Goal: Task Accomplishment & Management: Manage account settings

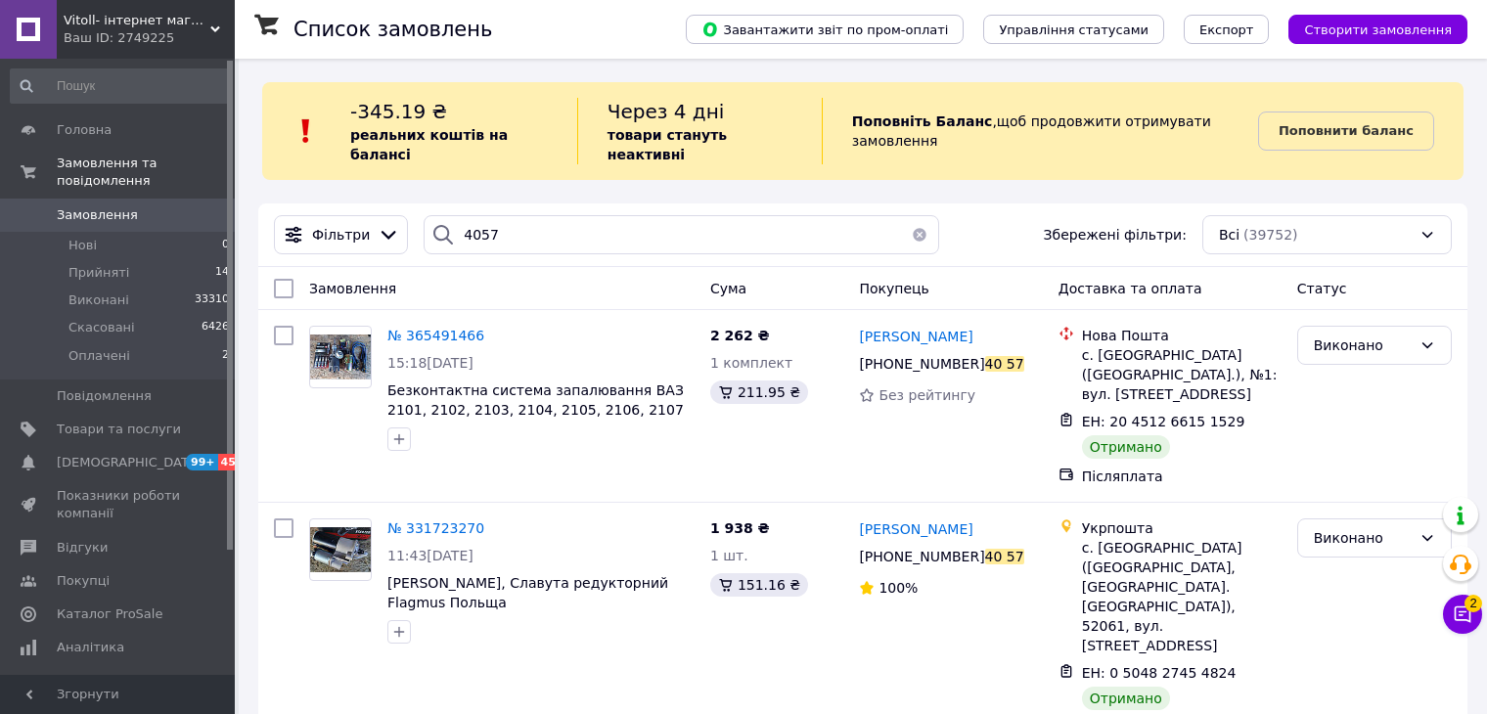
click at [128, 199] on link "Замовлення 0" at bounding box center [120, 215] width 241 height 33
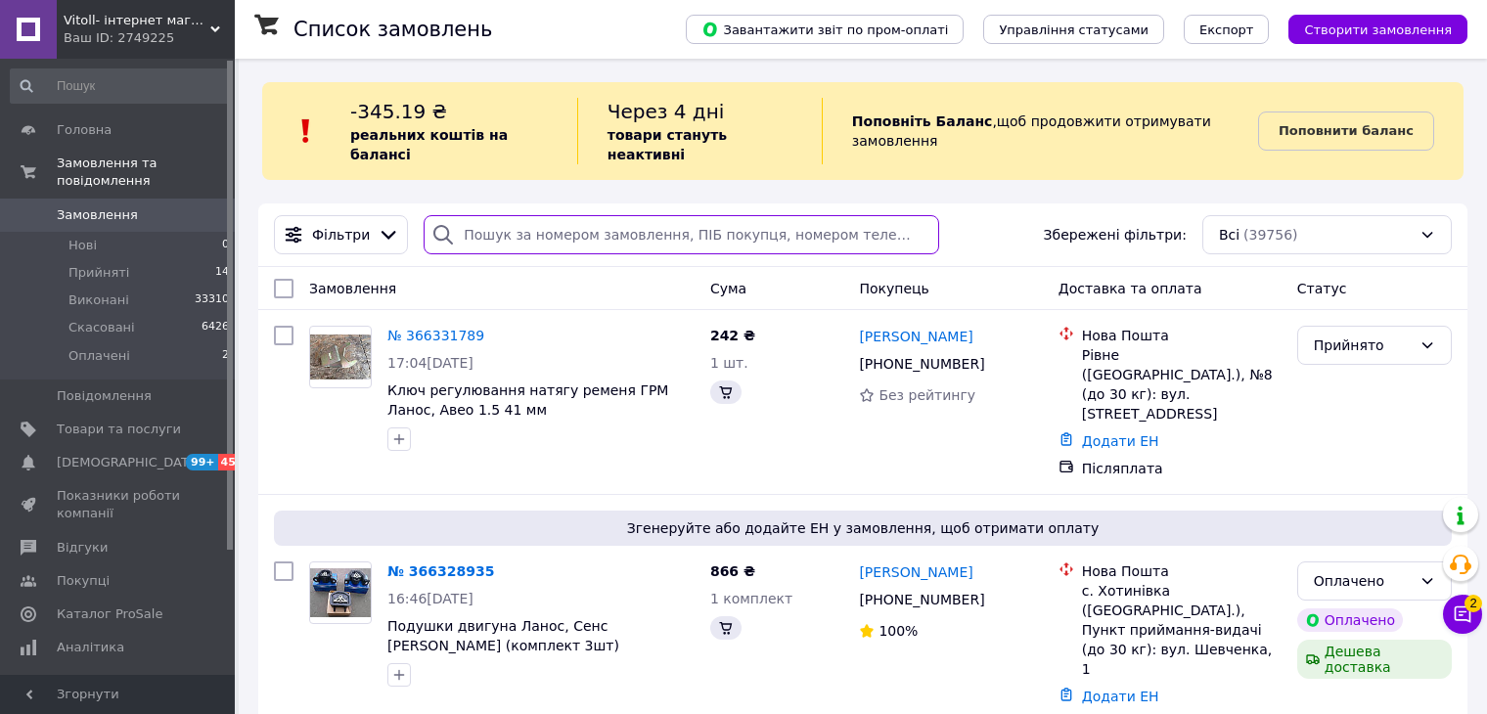
click at [530, 222] on input "search" at bounding box center [680, 234] width 514 height 39
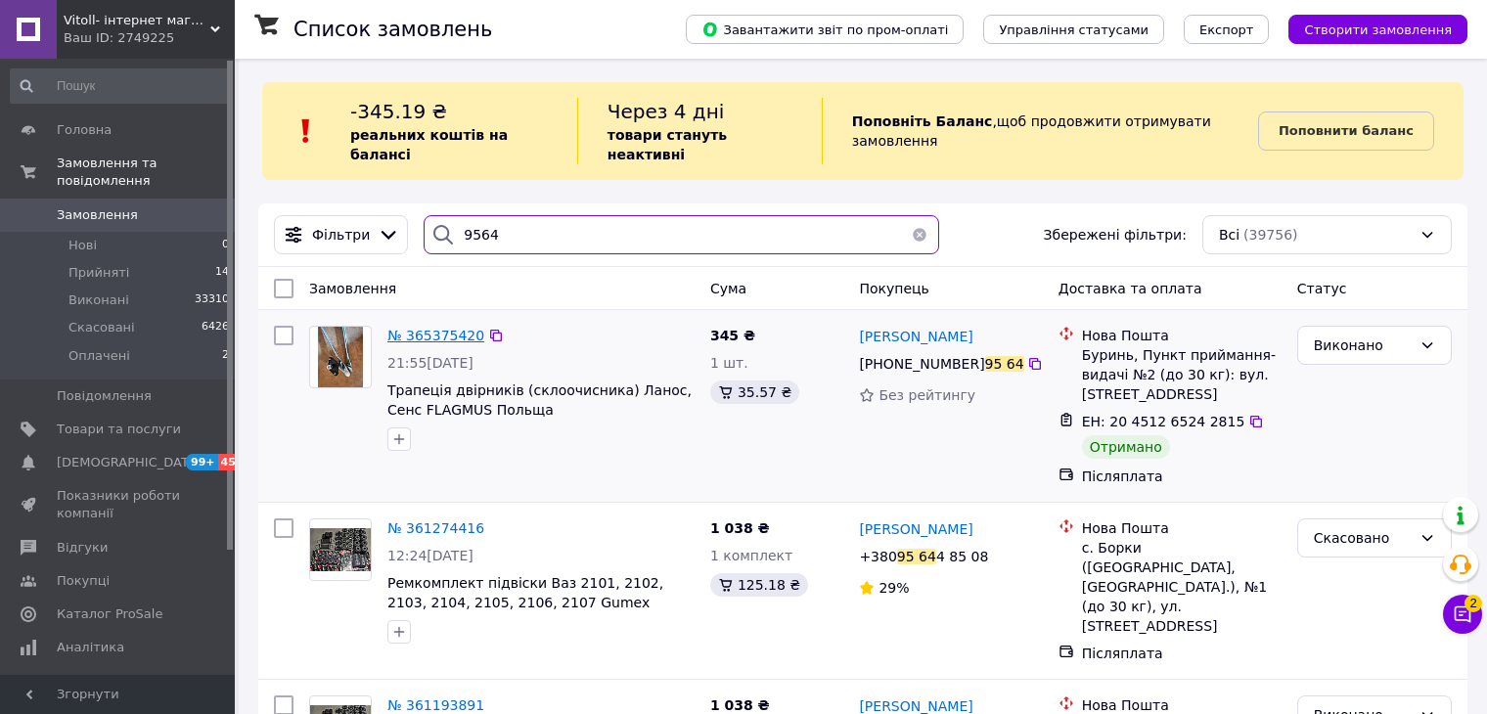
type input "9564"
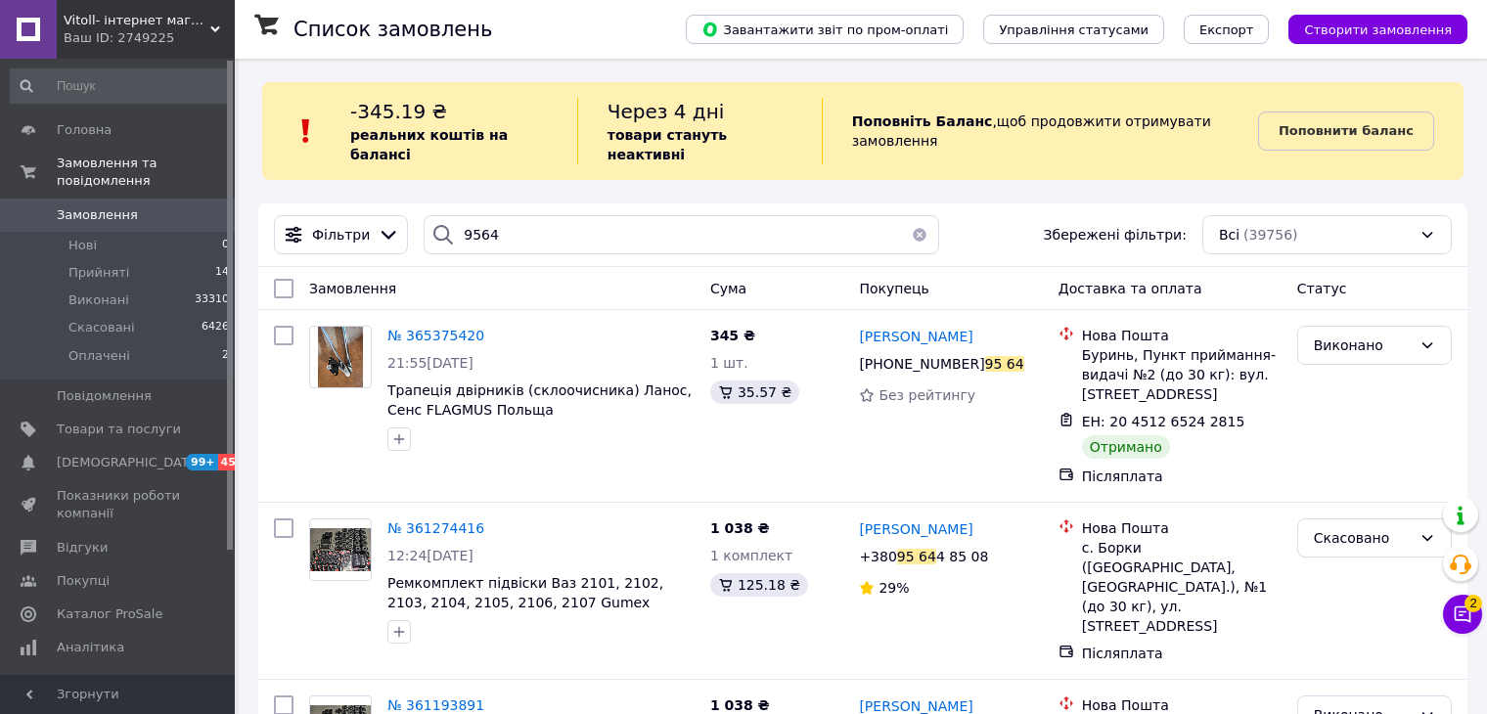
click at [433, 328] on span "№ 365375420" at bounding box center [435, 336] width 97 height 16
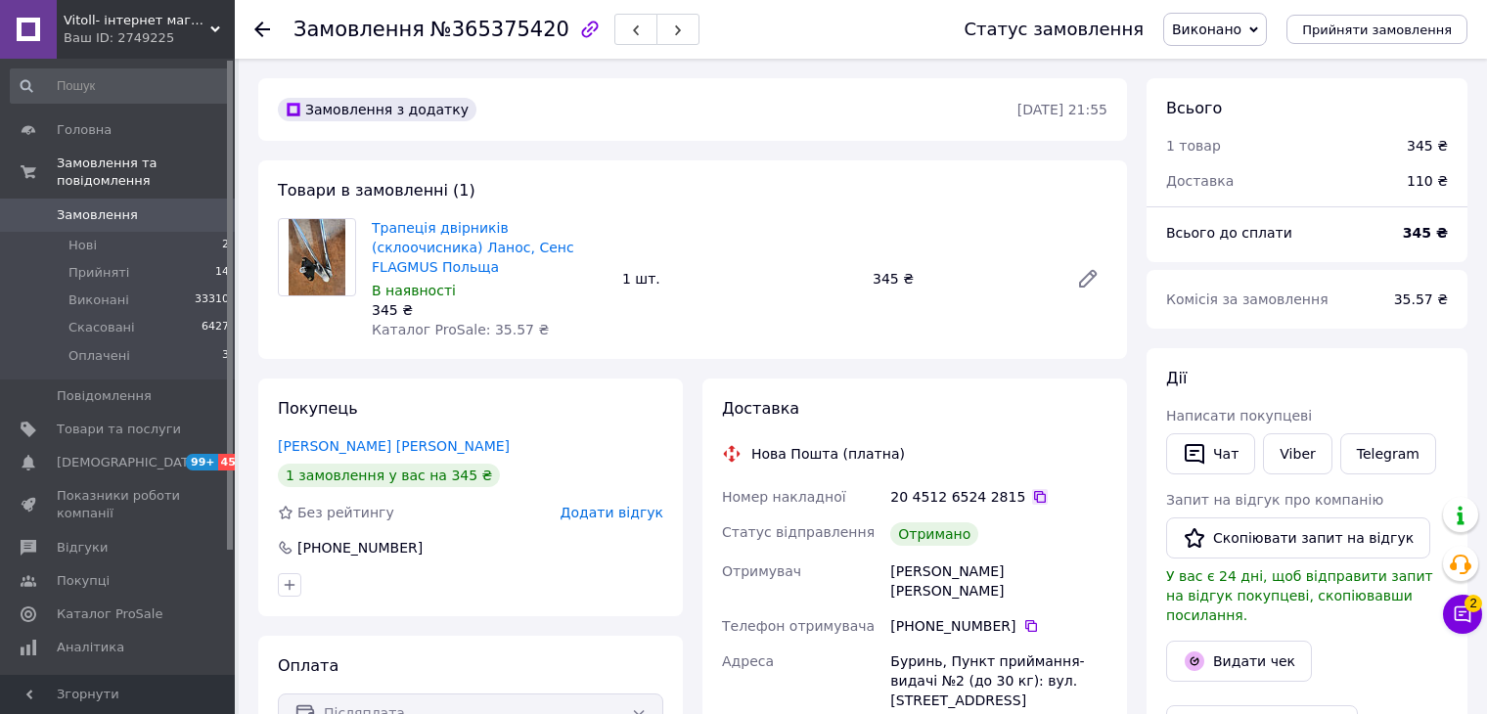
click at [1032, 489] on icon at bounding box center [1040, 497] width 16 height 16
click at [111, 232] on li "Нові 2" at bounding box center [120, 245] width 241 height 27
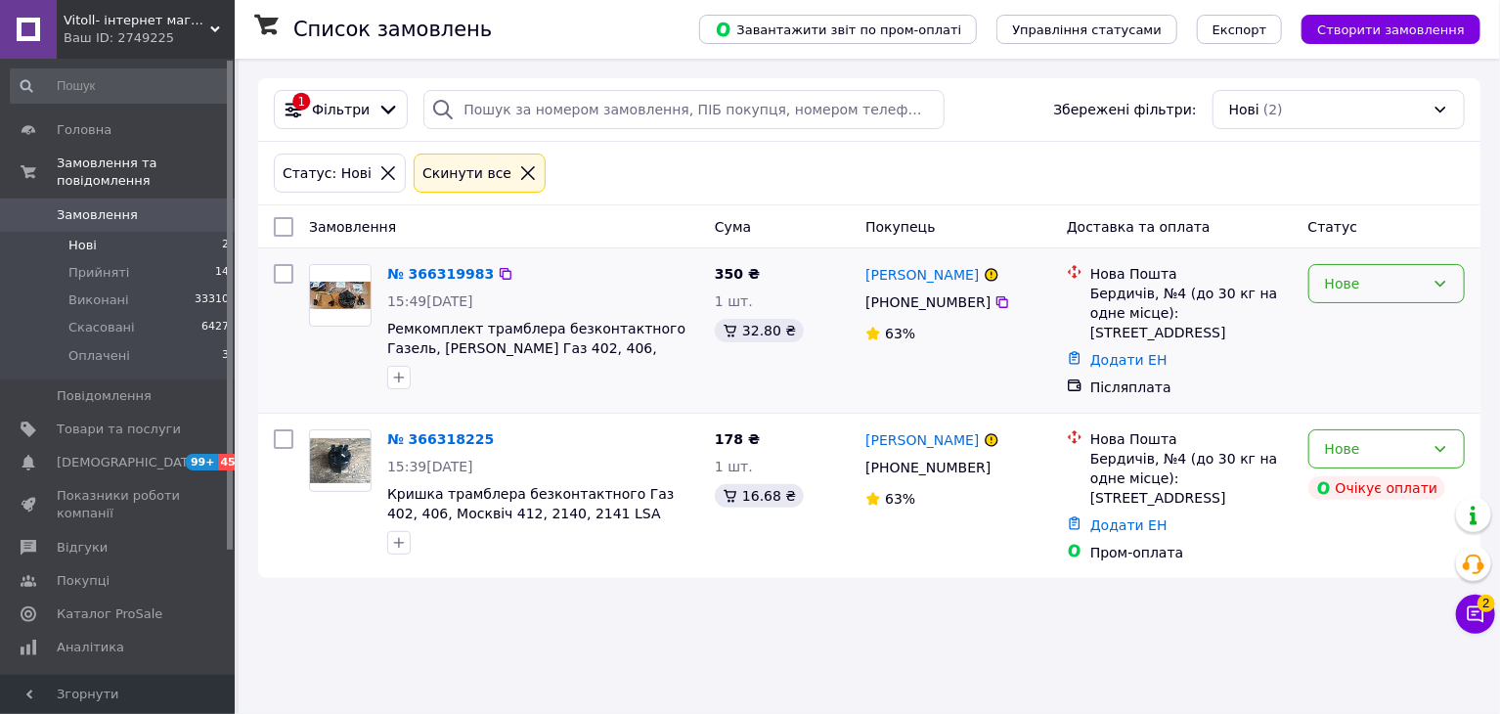
click at [1380, 282] on div "Нове" at bounding box center [1375, 284] width 100 height 22
click at [1380, 321] on li "Прийнято" at bounding box center [1387, 325] width 155 height 35
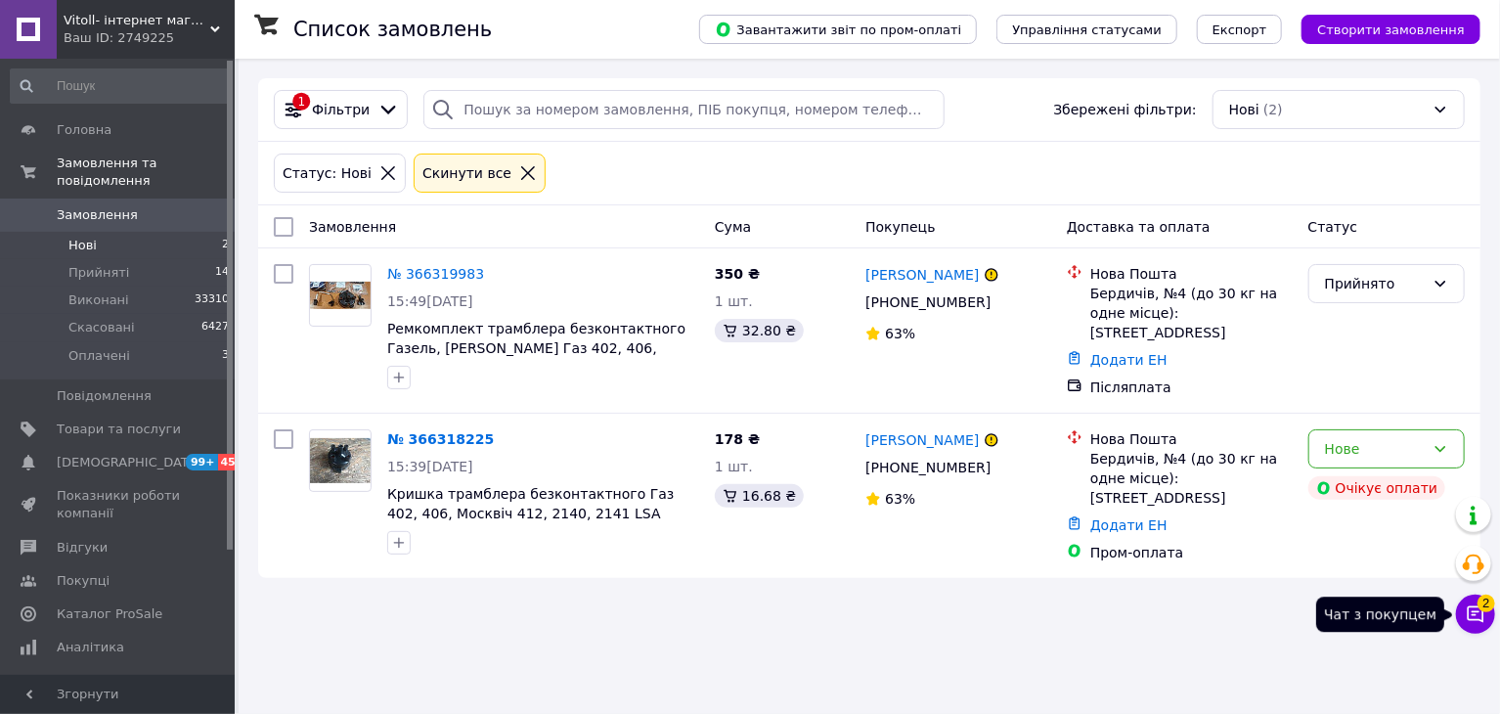
click at [1476, 621] on icon at bounding box center [1476, 614] width 17 height 17
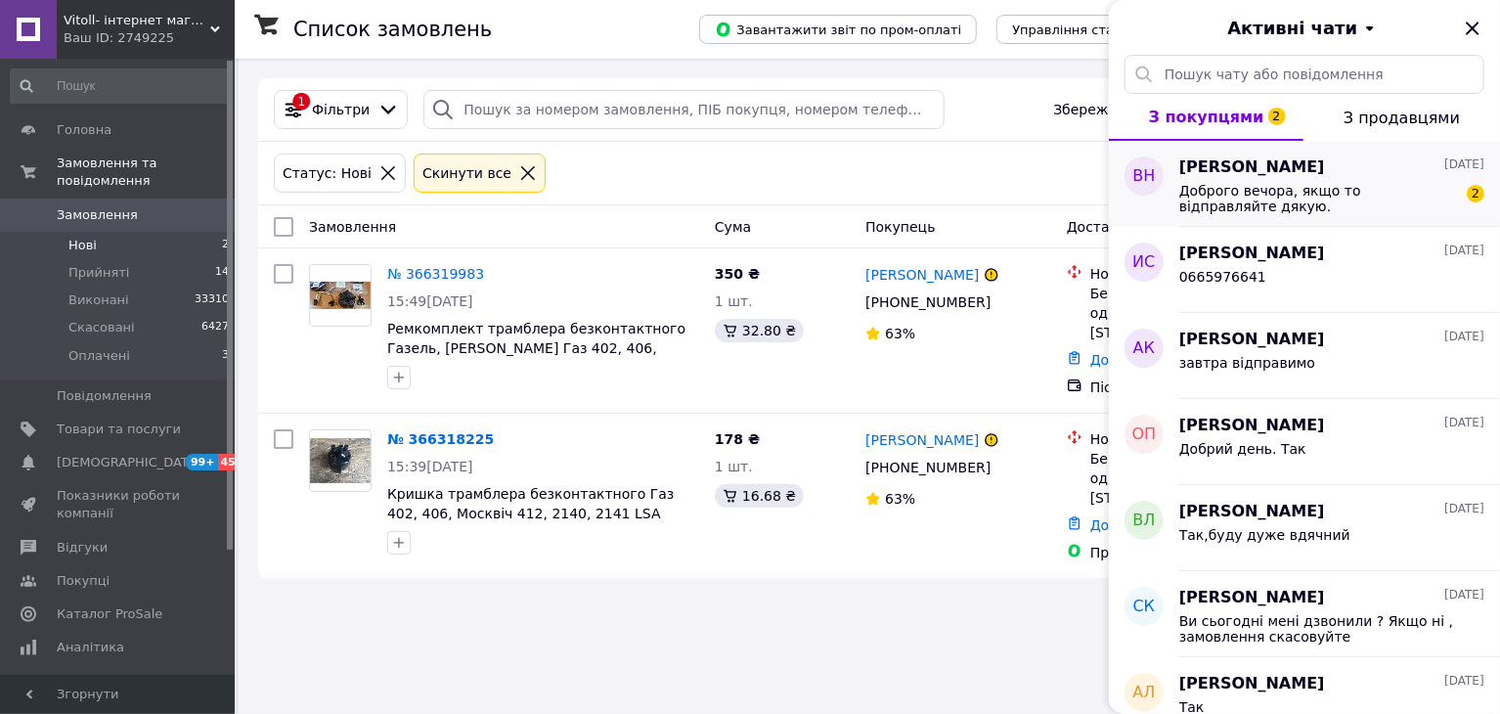
click at [1318, 206] on span "Доброго вечора, якщо то відправляйте дякую." at bounding box center [1318, 198] width 278 height 31
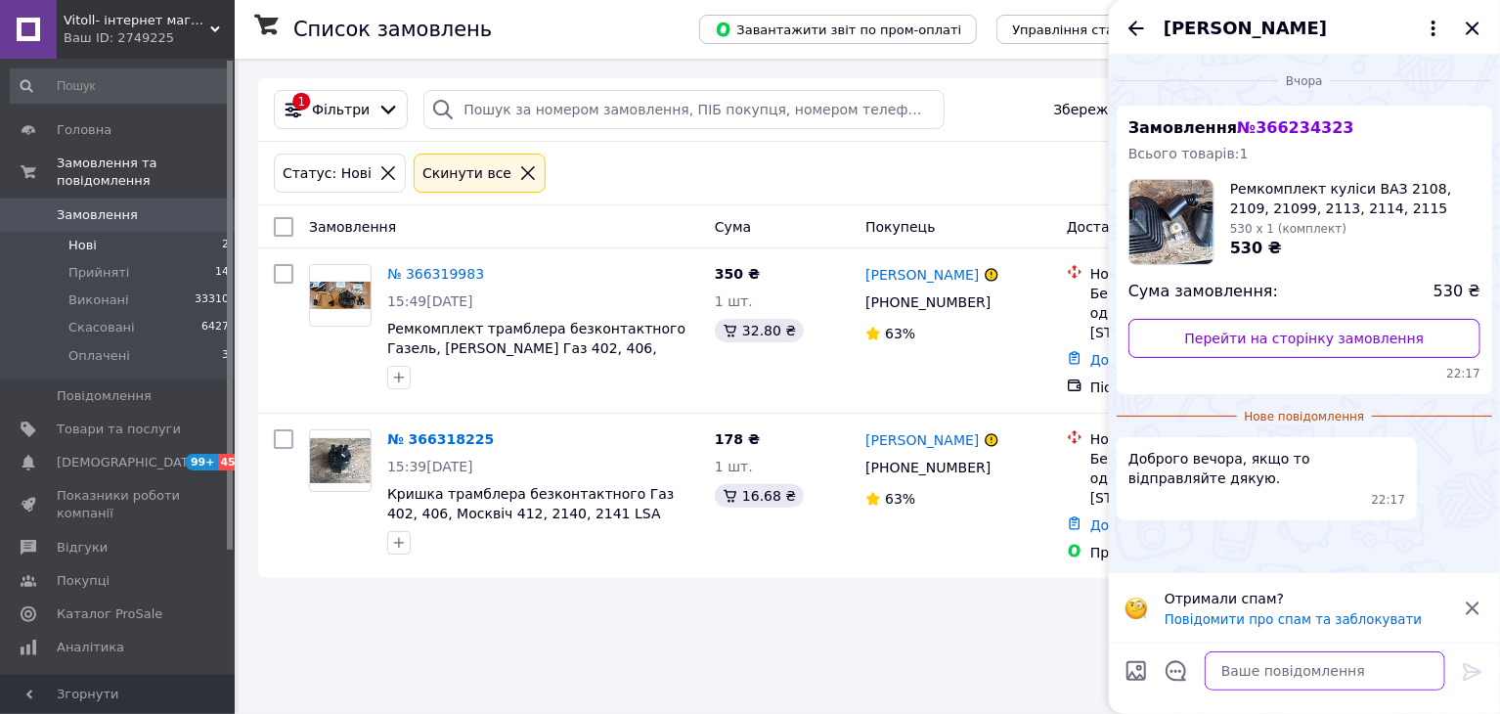
click at [1250, 677] on textarea at bounding box center [1325, 670] width 241 height 39
click at [1475, 26] on icon "Закрити" at bounding box center [1472, 28] width 13 height 13
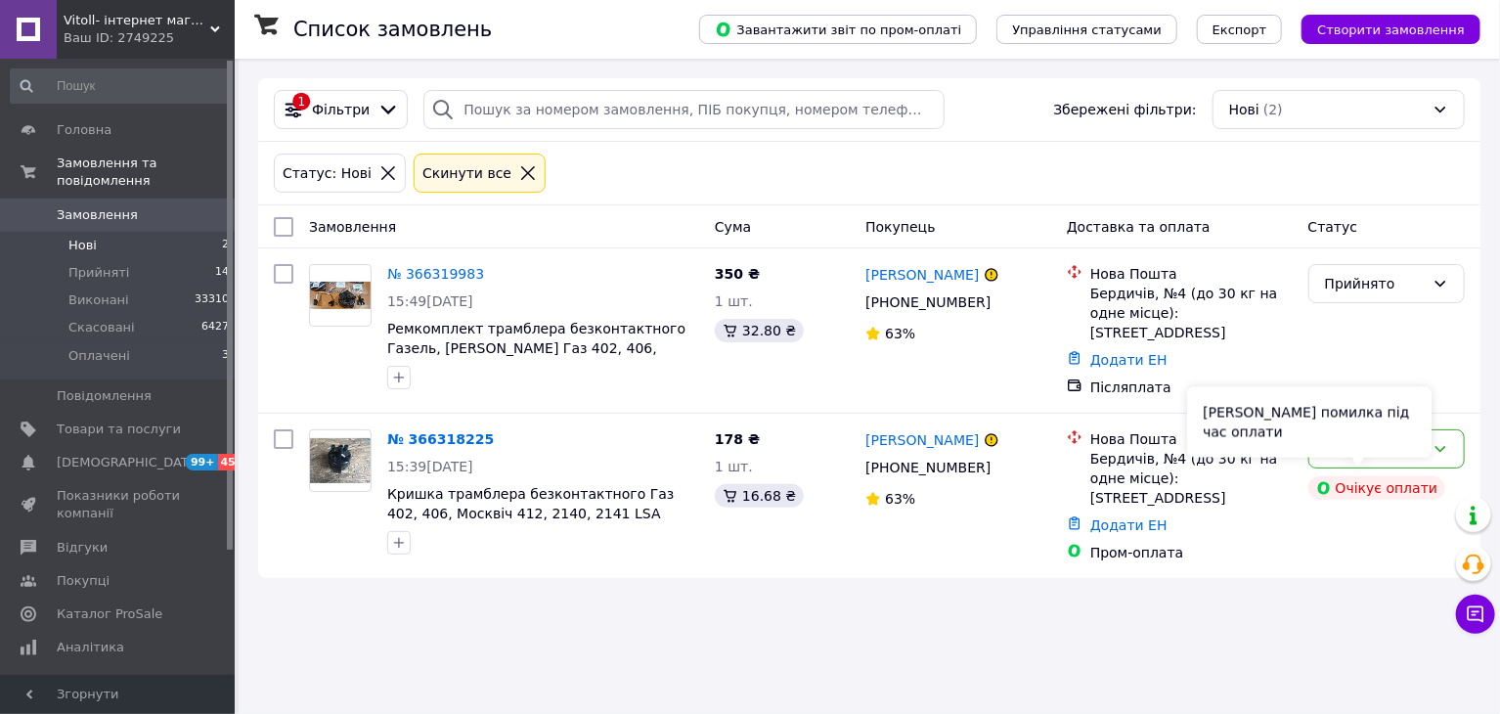
click at [1395, 447] on div "[PERSON_NAME] помилка під час оплати" at bounding box center [1309, 422] width 244 height 70
click at [1461, 441] on div "Нове" at bounding box center [1387, 448] width 156 height 39
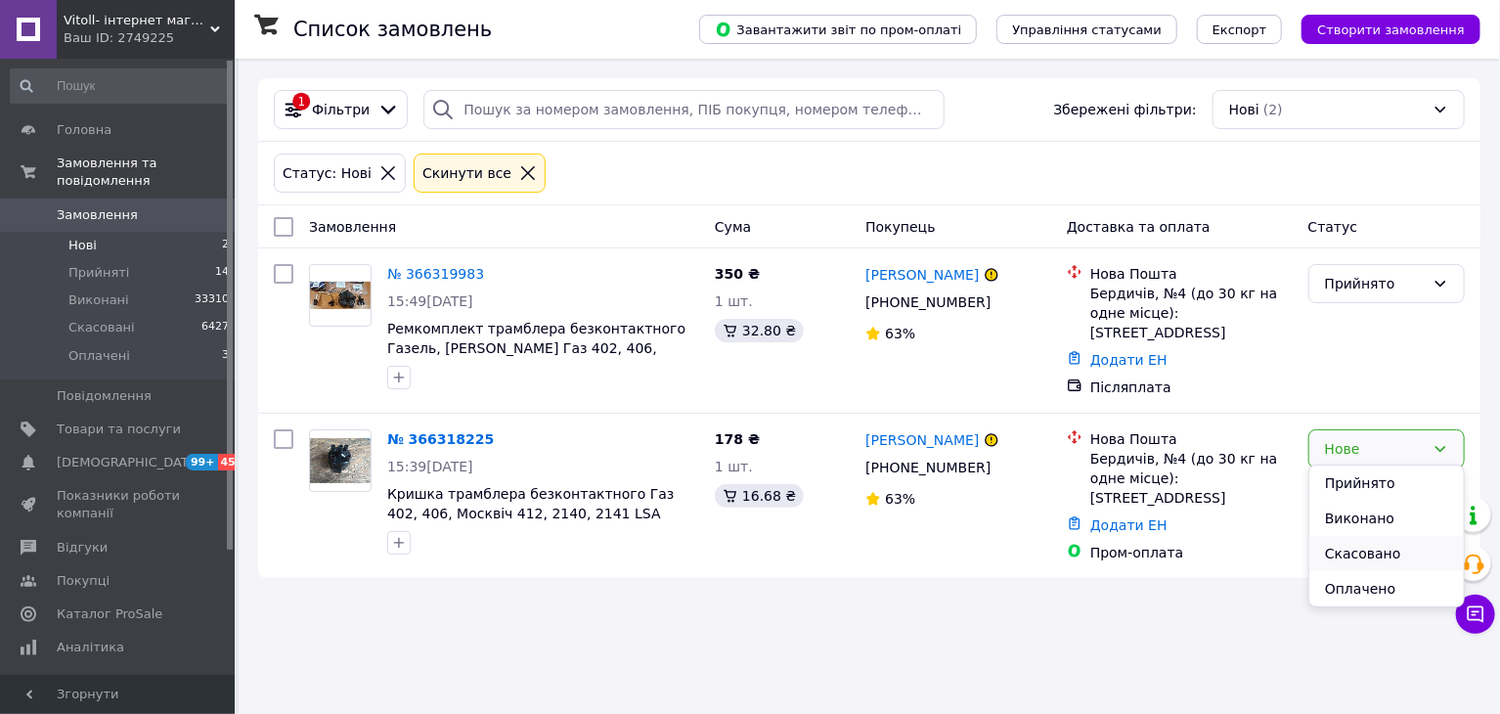
click at [1371, 558] on li "Скасовано" at bounding box center [1387, 553] width 155 height 35
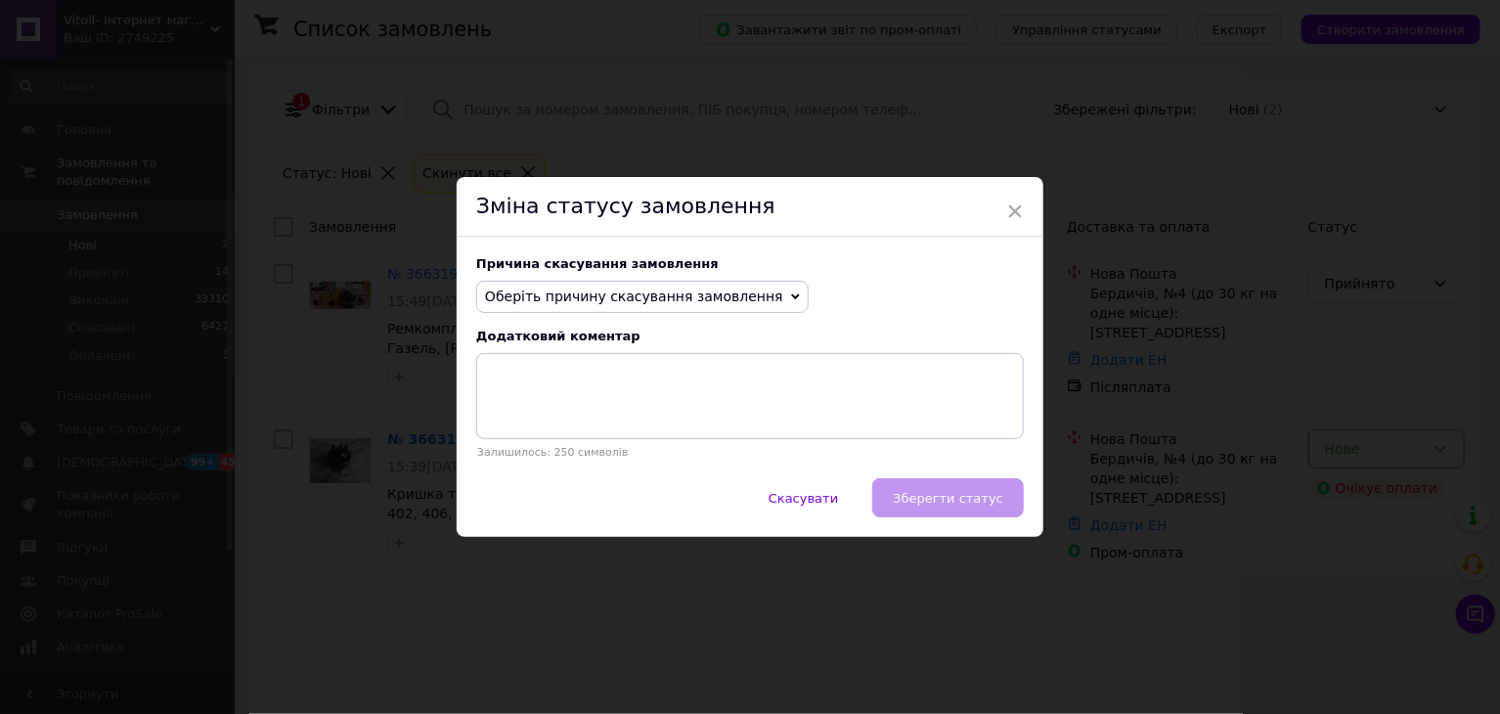
click at [744, 306] on span "Оберіть причину скасування замовлення" at bounding box center [642, 297] width 333 height 33
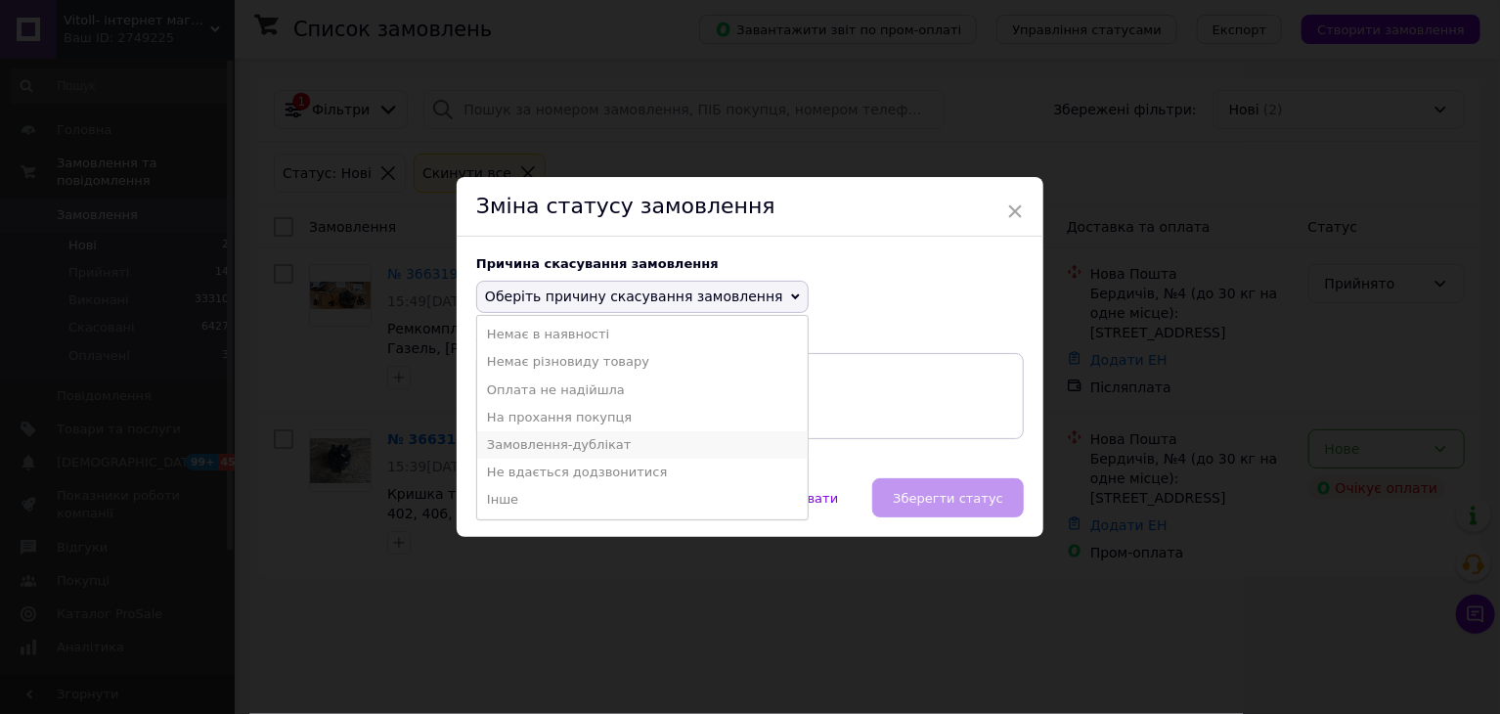
click at [568, 437] on li "Замовлення-дублікат" at bounding box center [642, 444] width 331 height 27
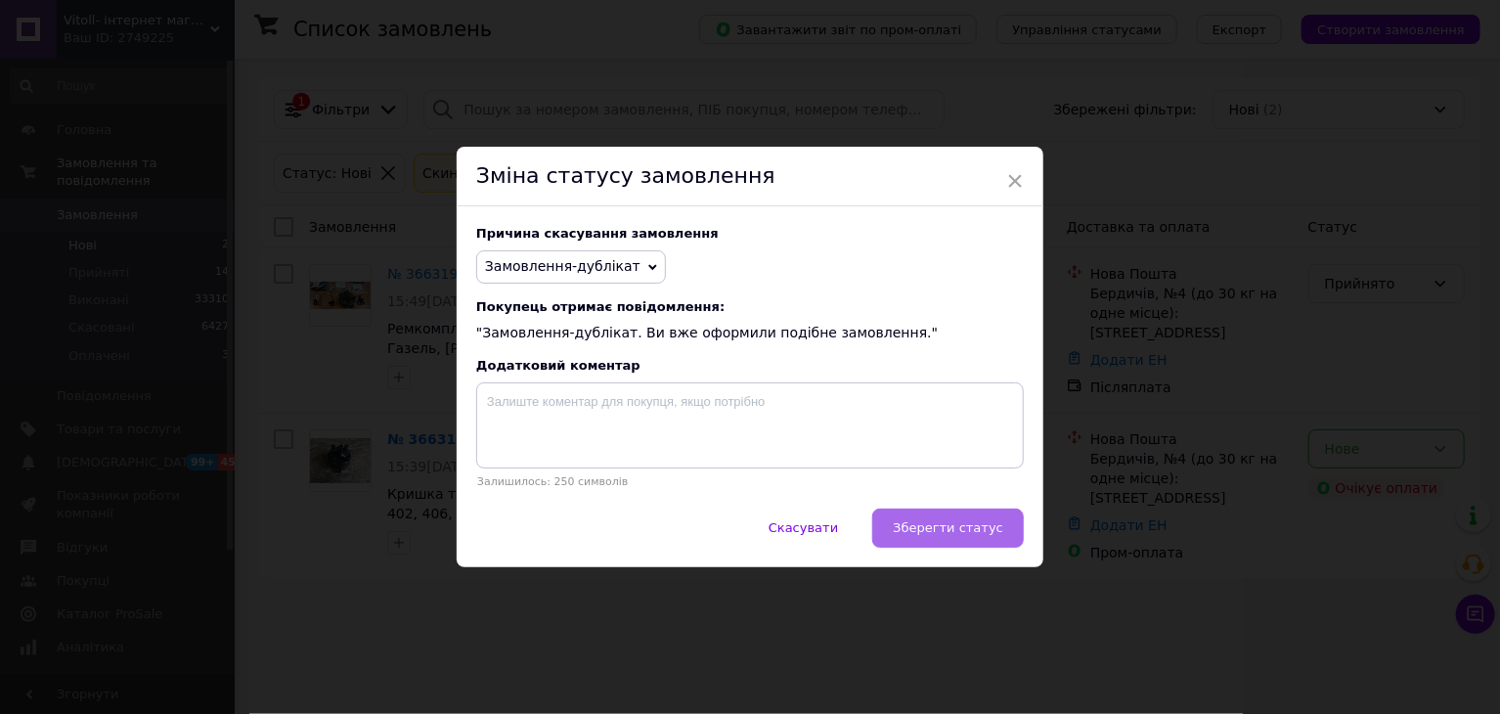
click at [937, 528] on span "Зберегти статус" at bounding box center [948, 527] width 111 height 15
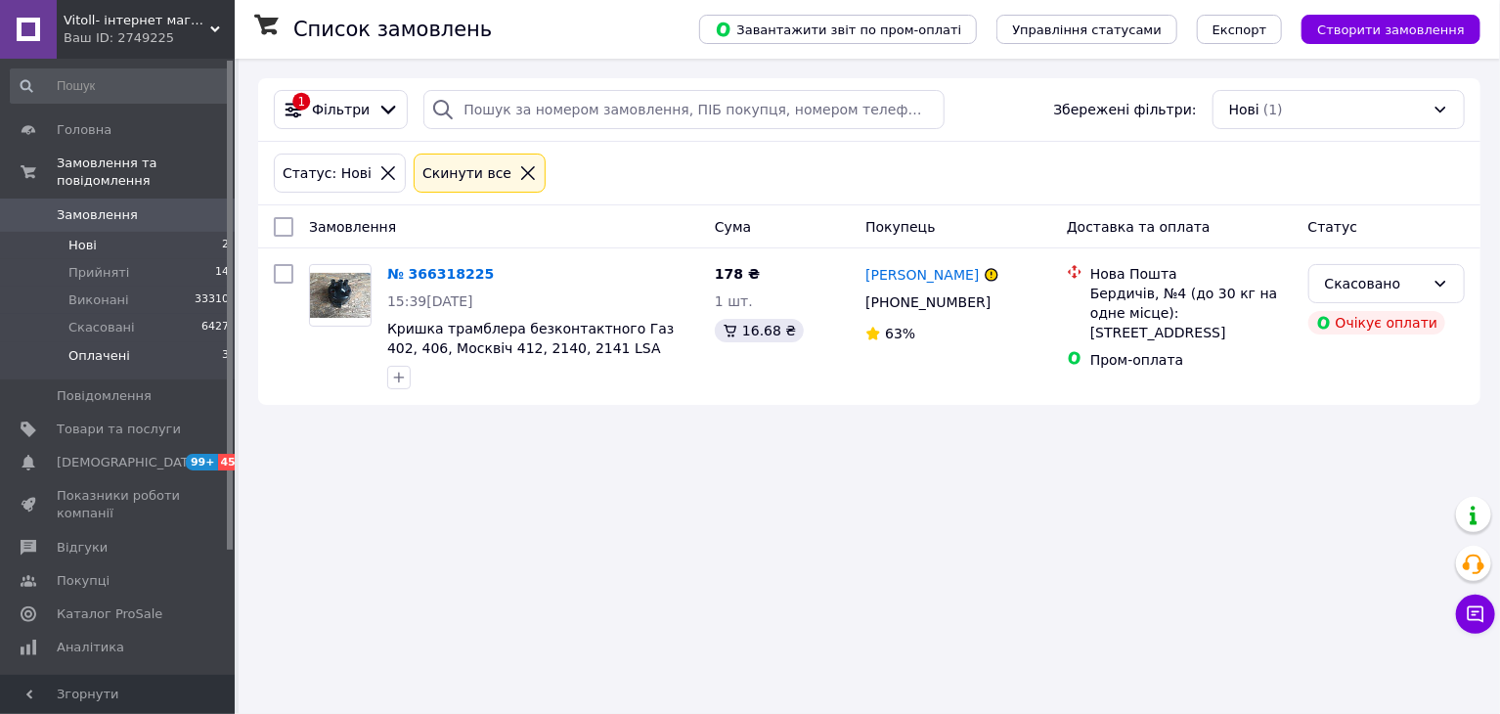
click at [152, 342] on li "Оплачені 3" at bounding box center [120, 360] width 241 height 37
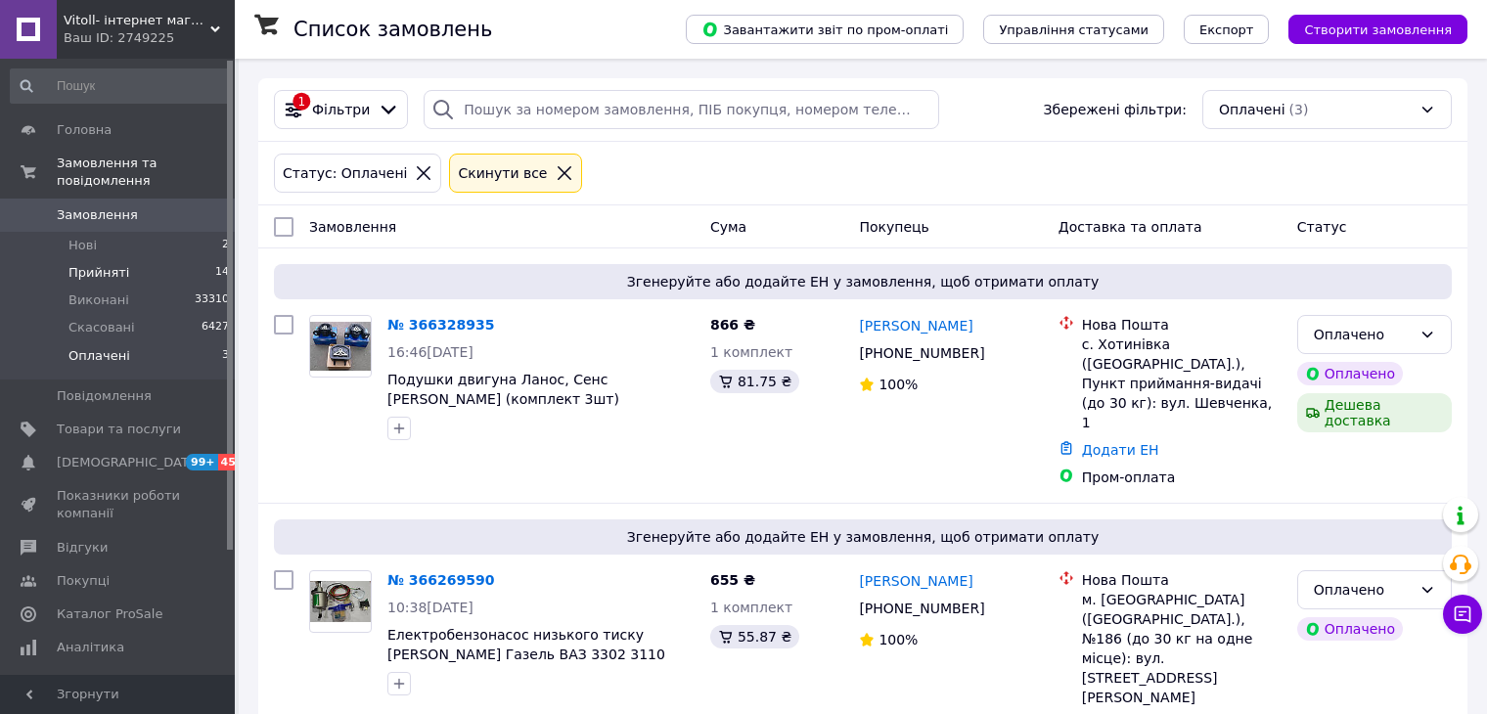
click at [110, 264] on span "Прийняті" at bounding box center [98, 273] width 61 height 18
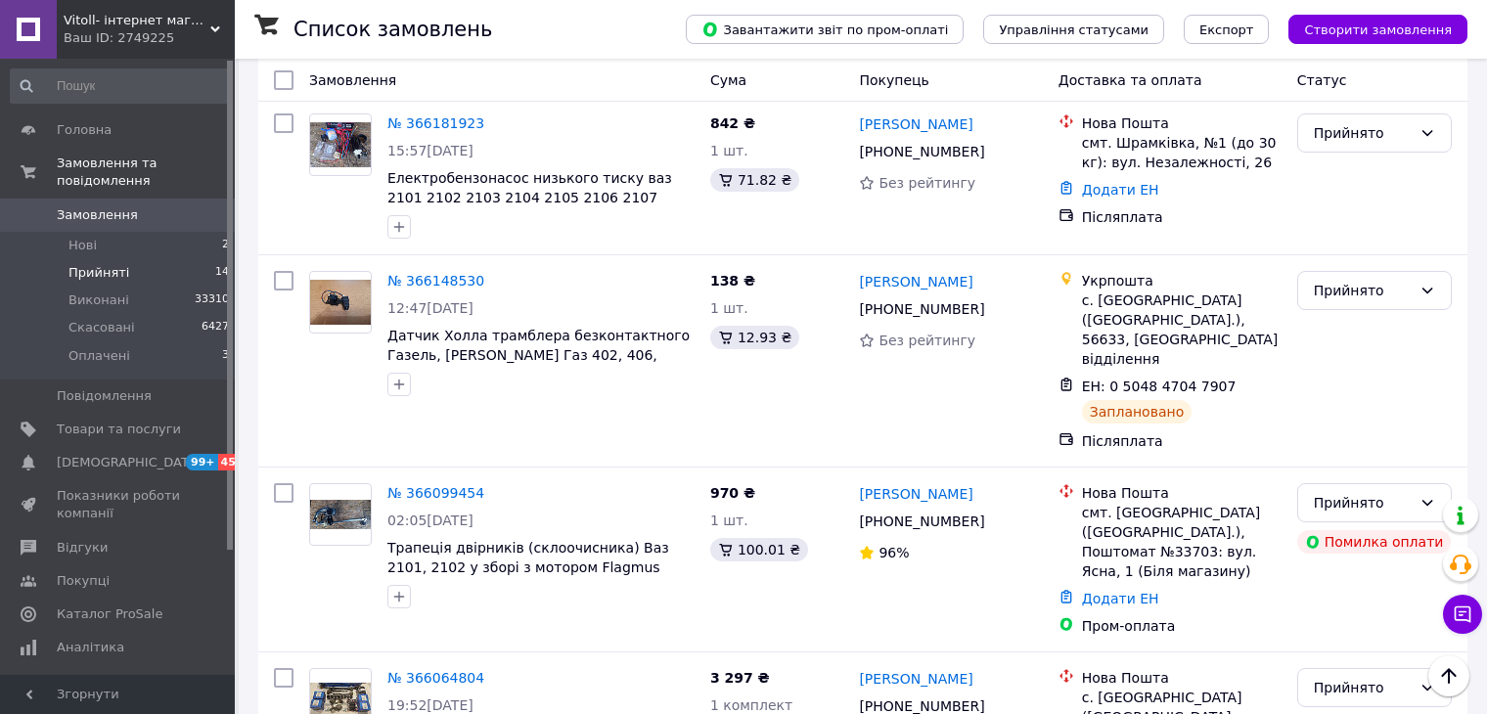
scroll to position [1850, 0]
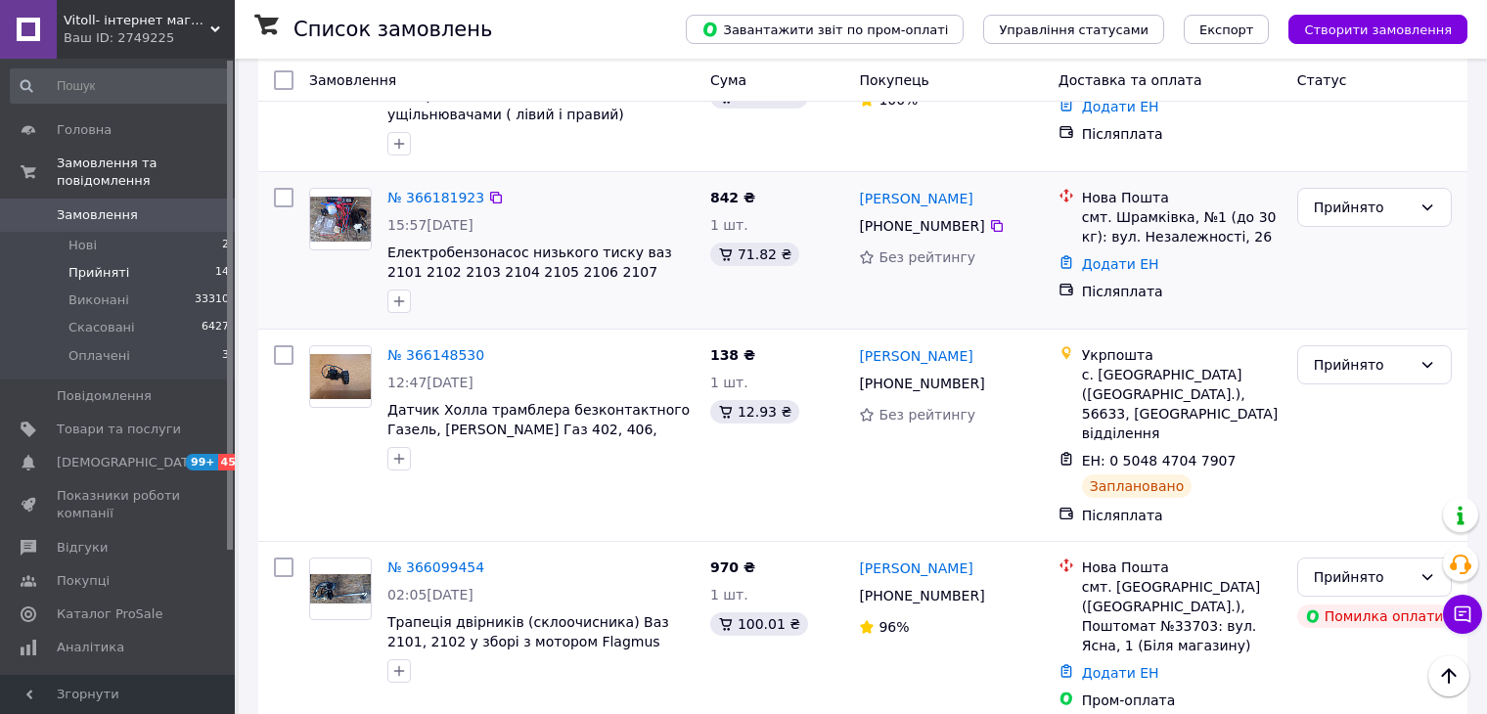
click at [756, 180] on div "842 ₴ 1 шт. 71.82 ₴" at bounding box center [777, 250] width 150 height 141
click at [761, 175] on div "№ 366181923 15:57[DATE] Електробензонасос низького тиску ваз 2101 2102 2103 210…" at bounding box center [862, 250] width 1209 height 156
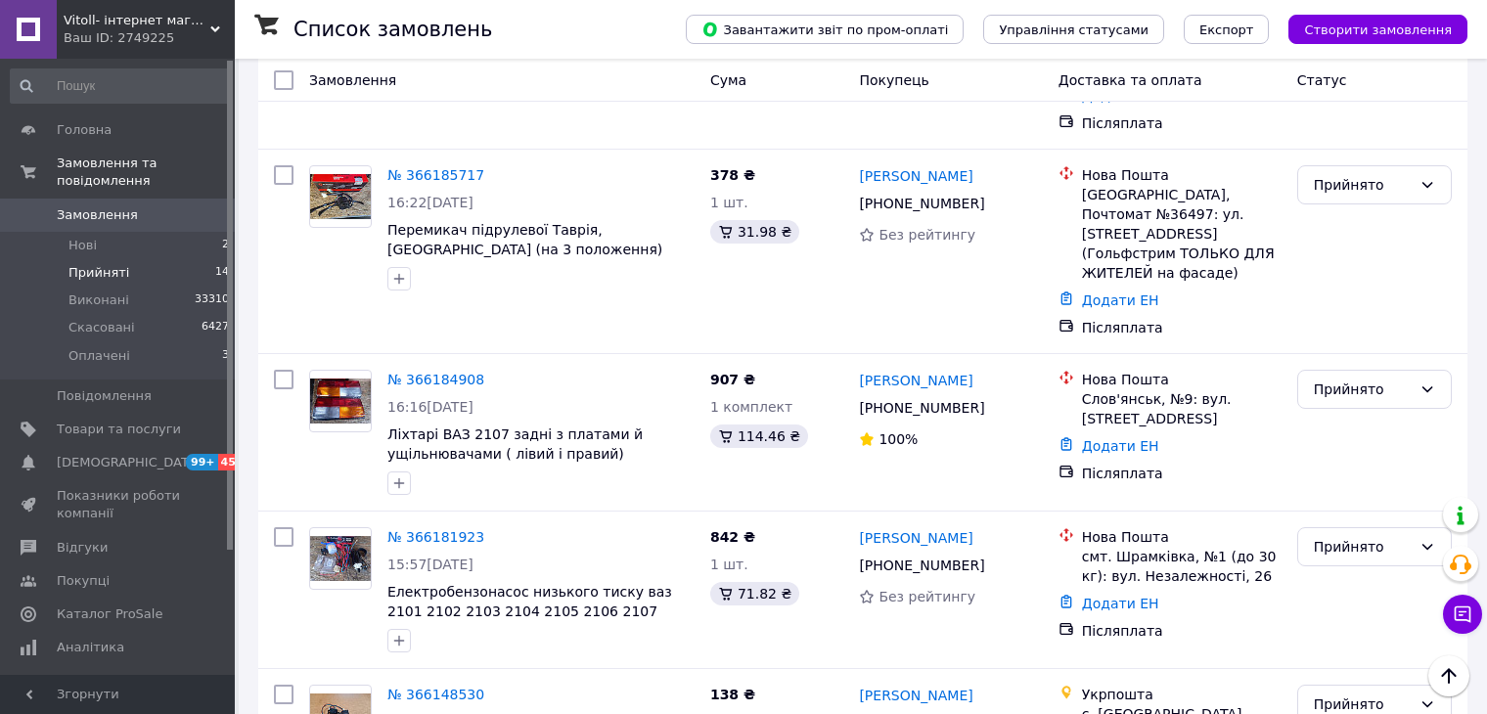
scroll to position [1521, 0]
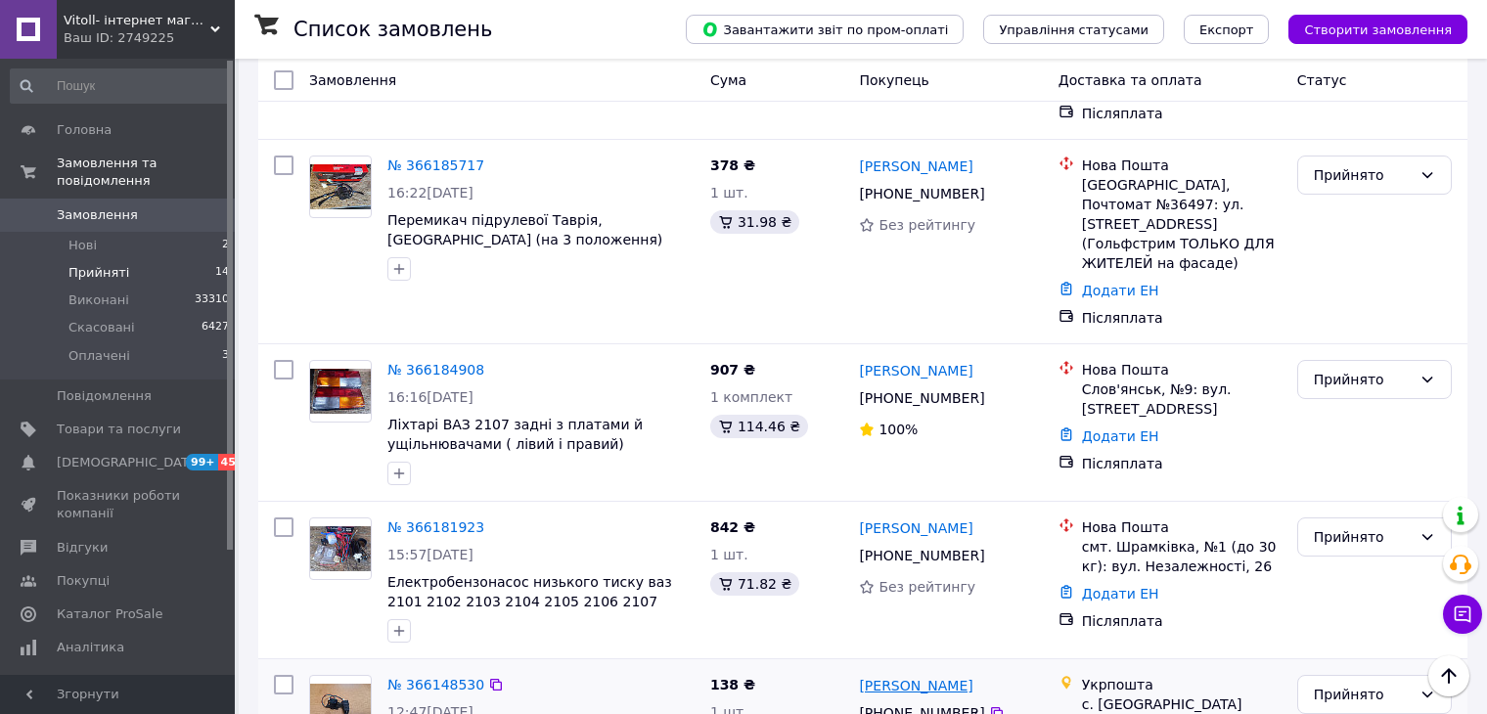
click at [903, 676] on link "[PERSON_NAME]" at bounding box center [915, 686] width 113 height 20
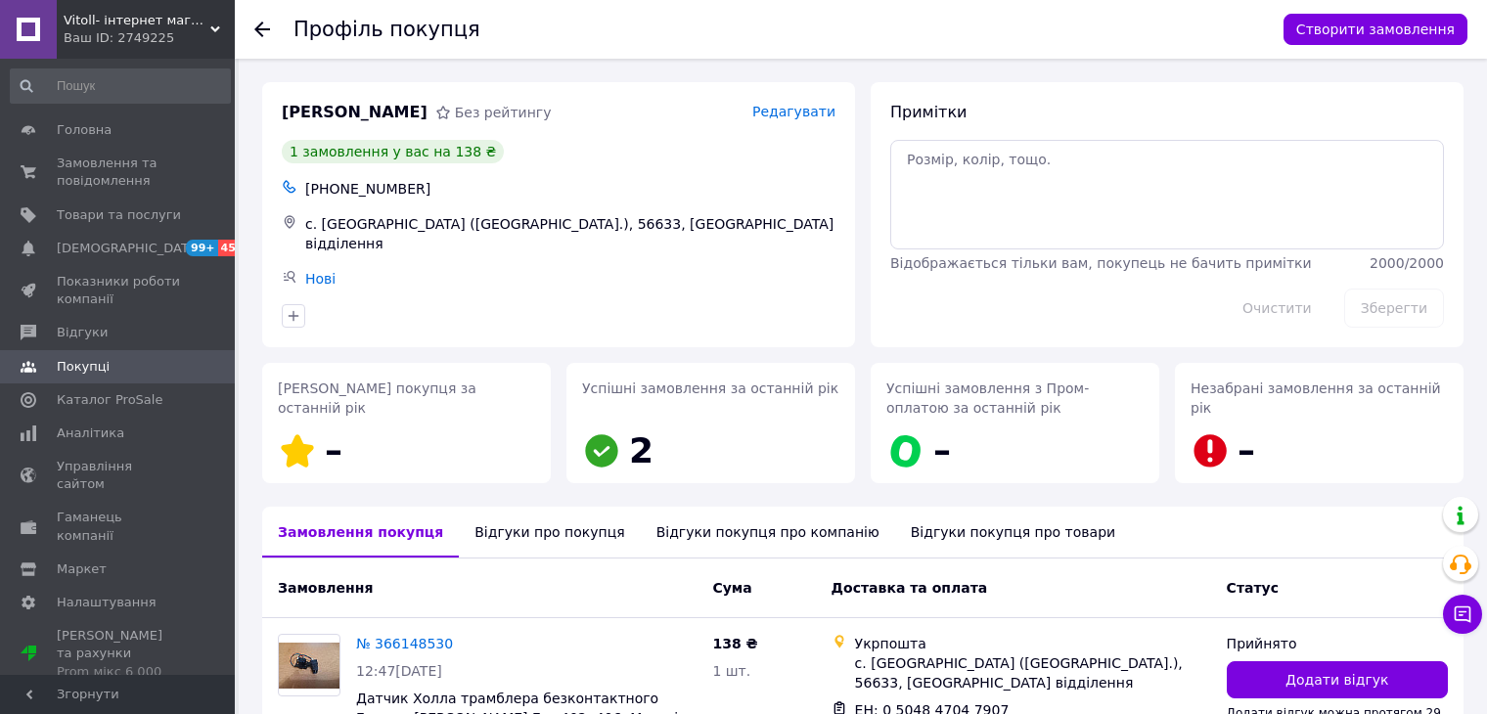
click at [530, 544] on div "Відгуки про покупця" at bounding box center [549, 532] width 181 height 51
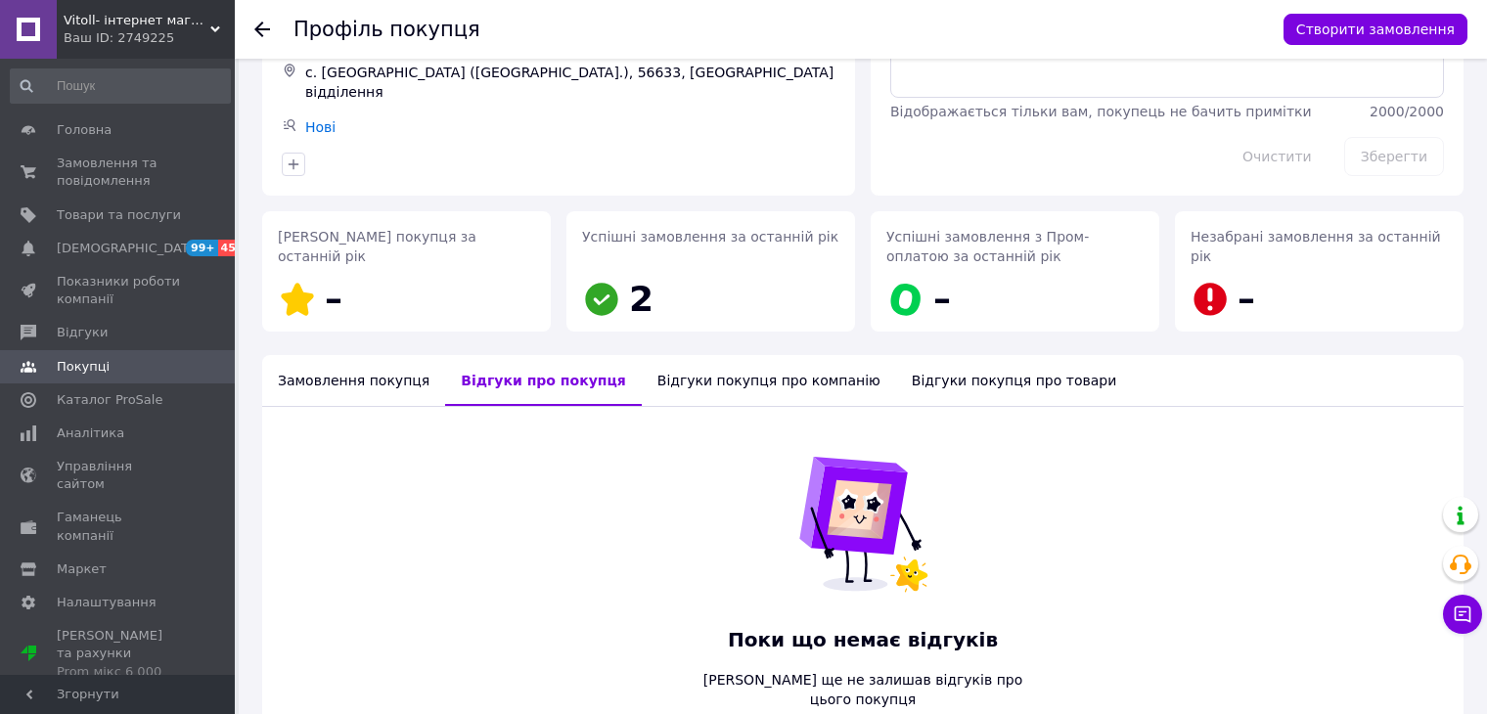
scroll to position [183, 0]
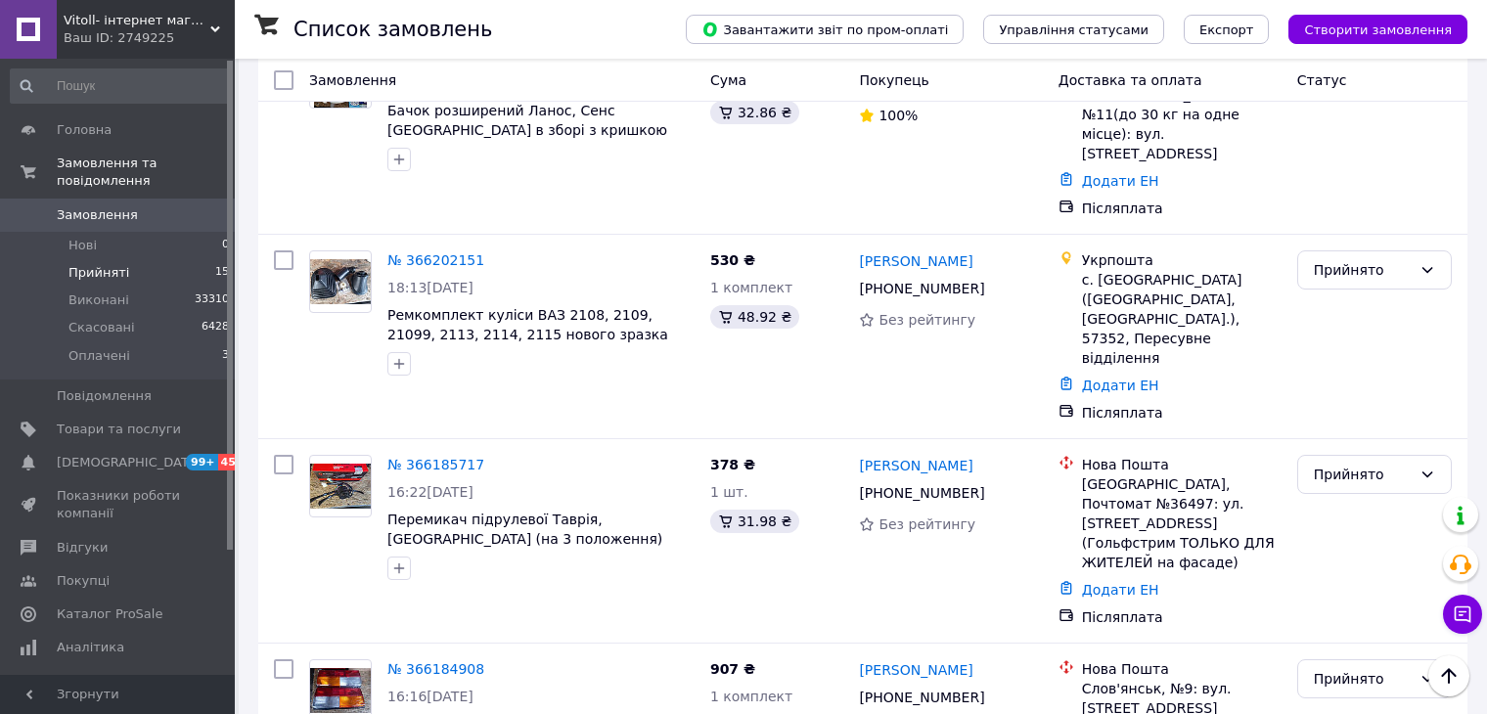
scroll to position [1164, 0]
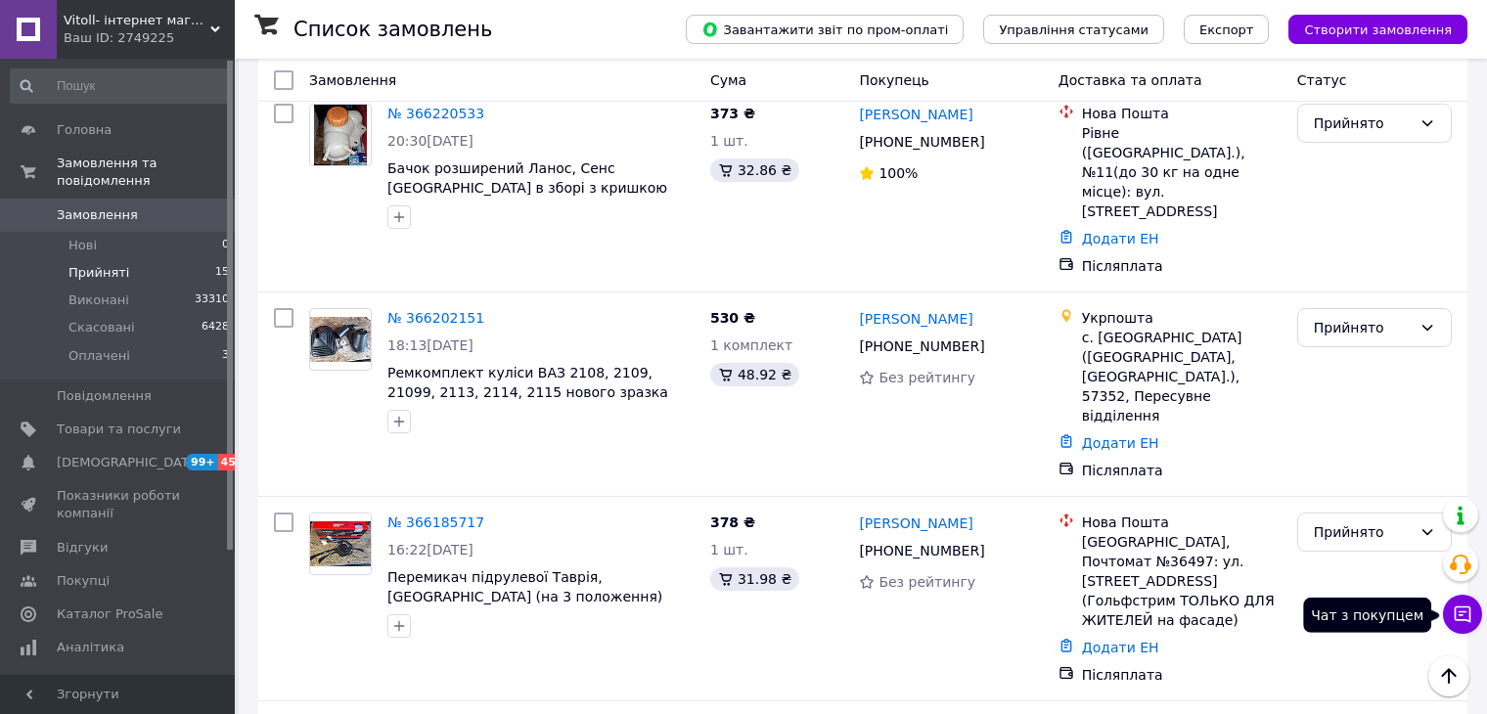
click at [1461, 613] on icon at bounding box center [1462, 614] width 20 height 20
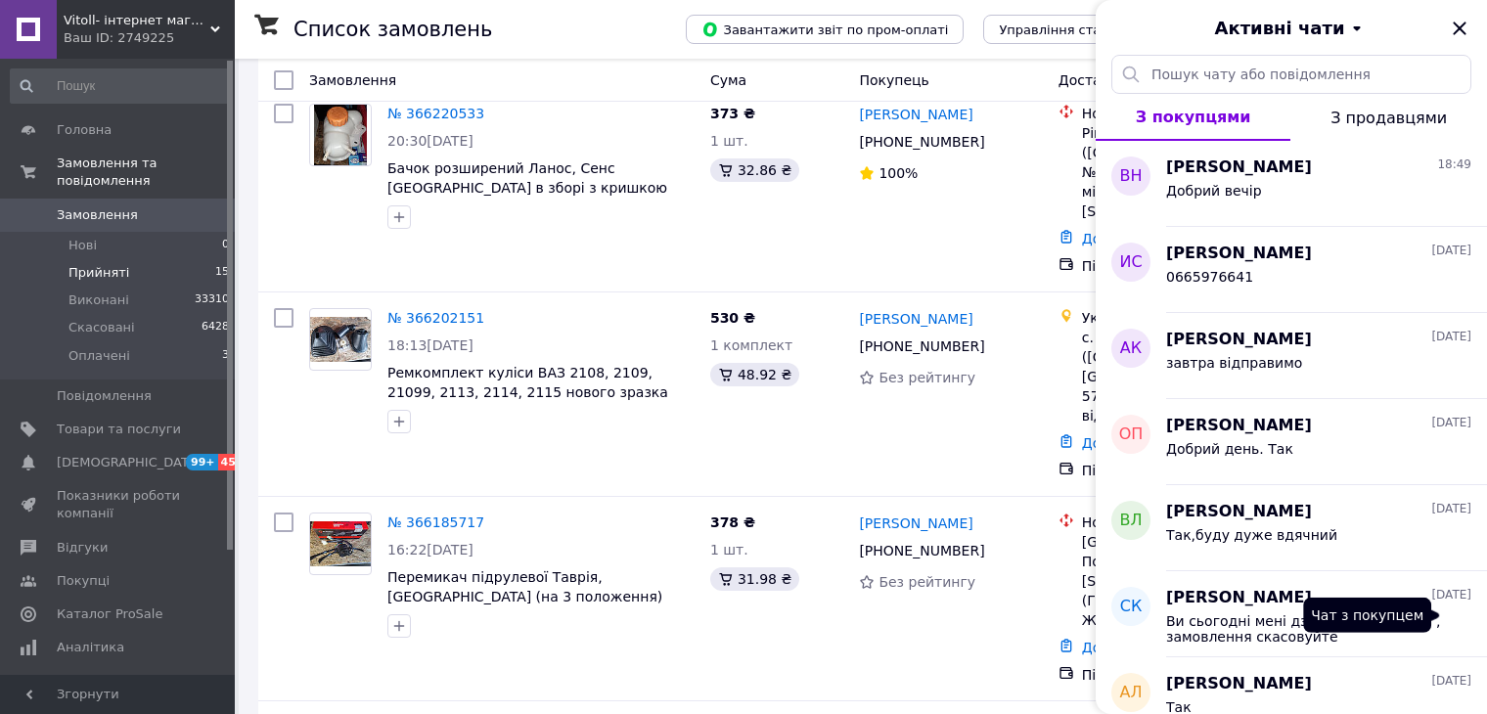
click at [1463, 613] on div "Ви сьогодні мені дзвонили ? Якщо ні , замовлення скасовуйте" at bounding box center [1318, 626] width 305 height 35
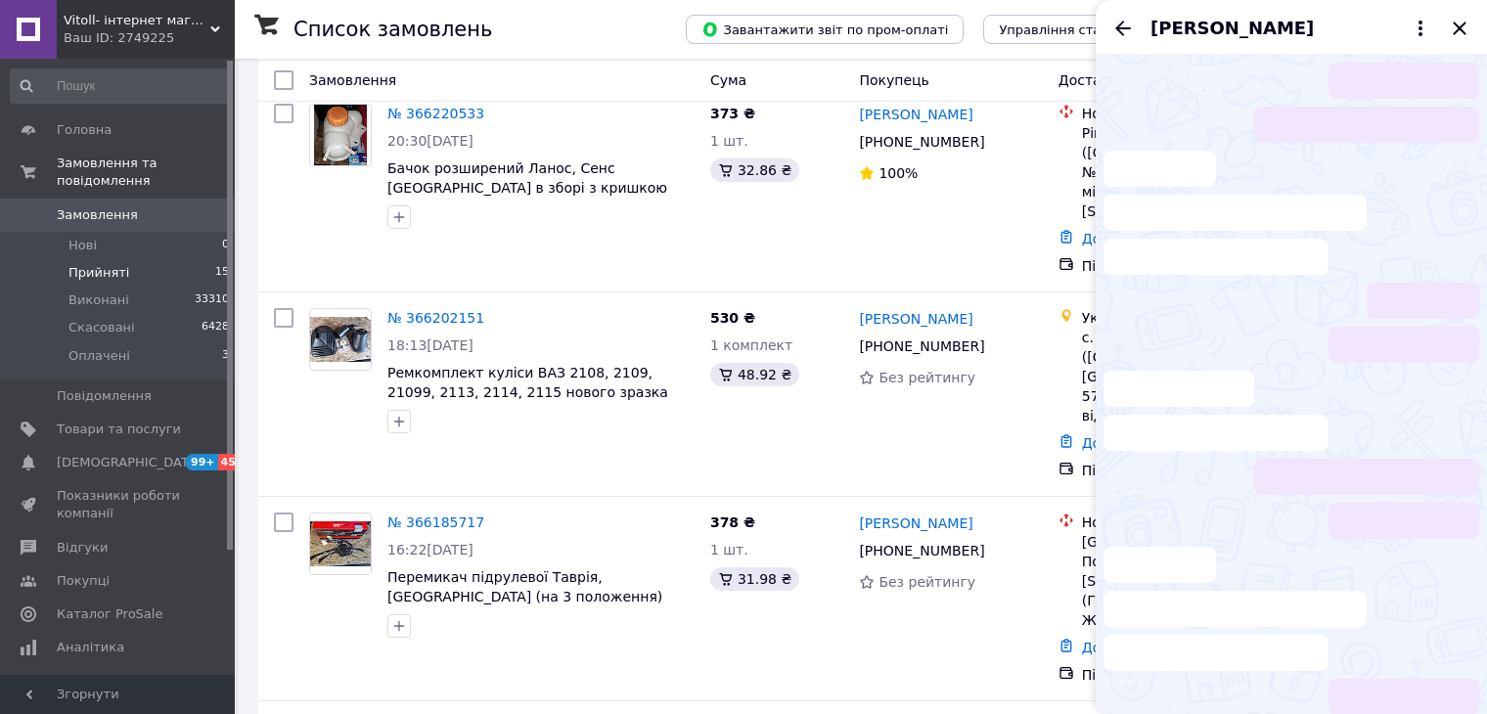
scroll to position [109, 0]
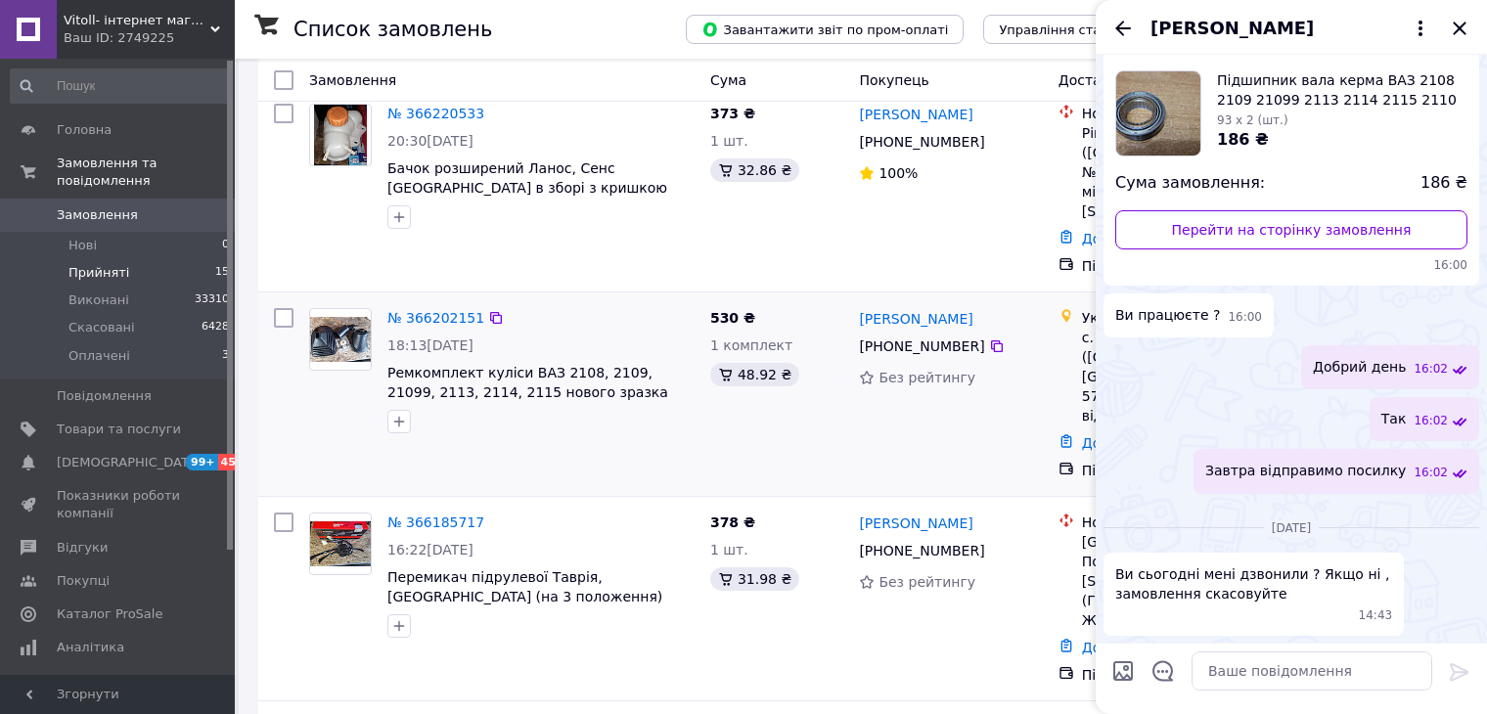
click at [831, 347] on div "530 ₴ 1 комплект 48.92 ₴" at bounding box center [777, 394] width 150 height 188
click at [1456, 22] on icon "Закрити" at bounding box center [1458, 28] width 23 height 23
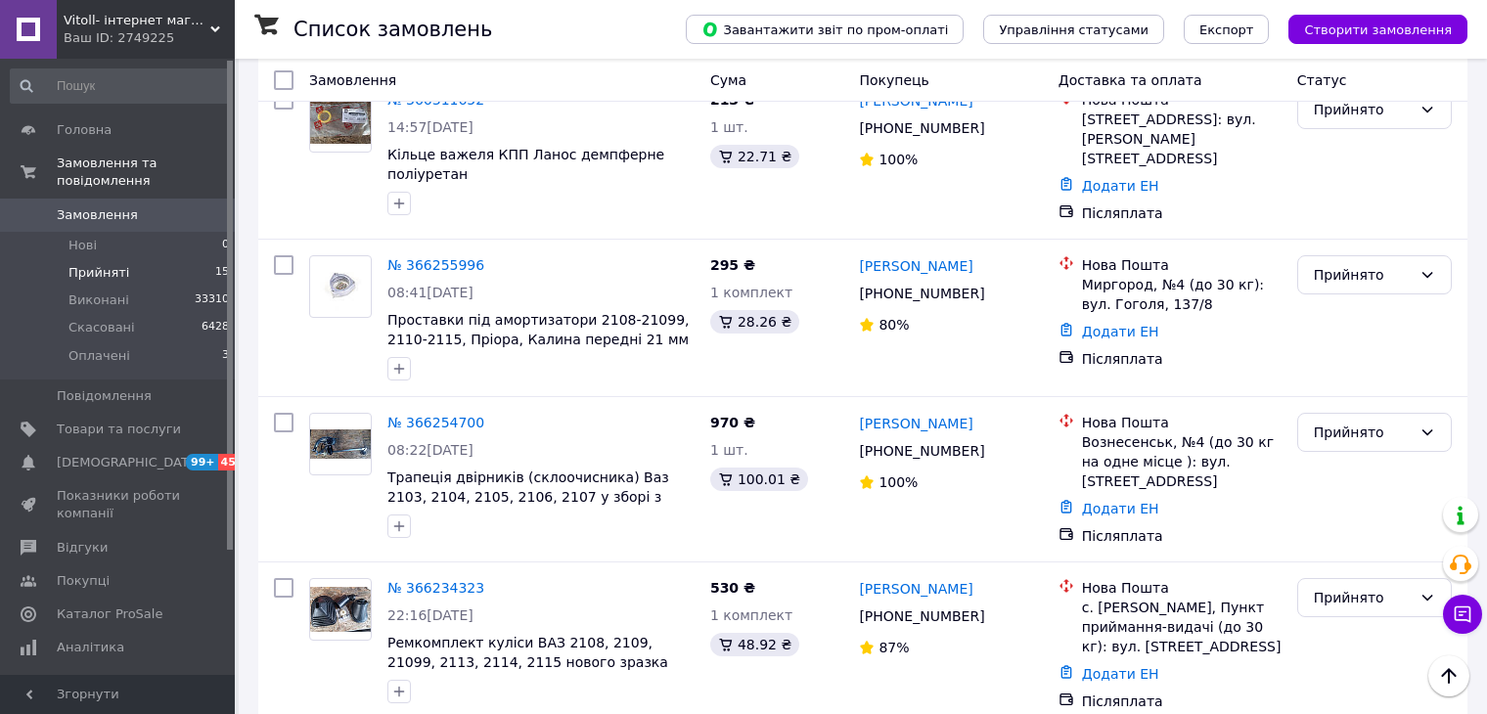
scroll to position [489, 0]
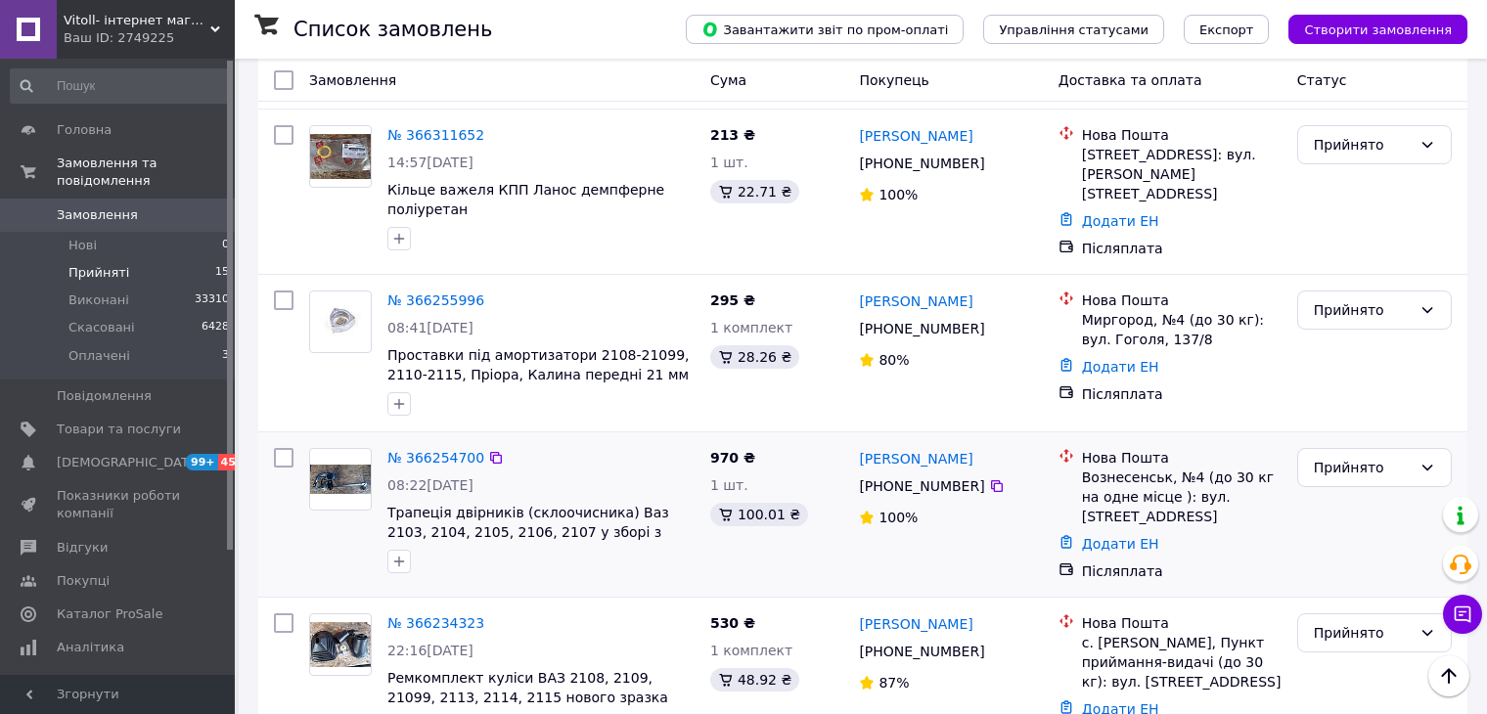
drag, startPoint x: 823, startPoint y: 371, endPoint x: 824, endPoint y: 402, distance: 31.3
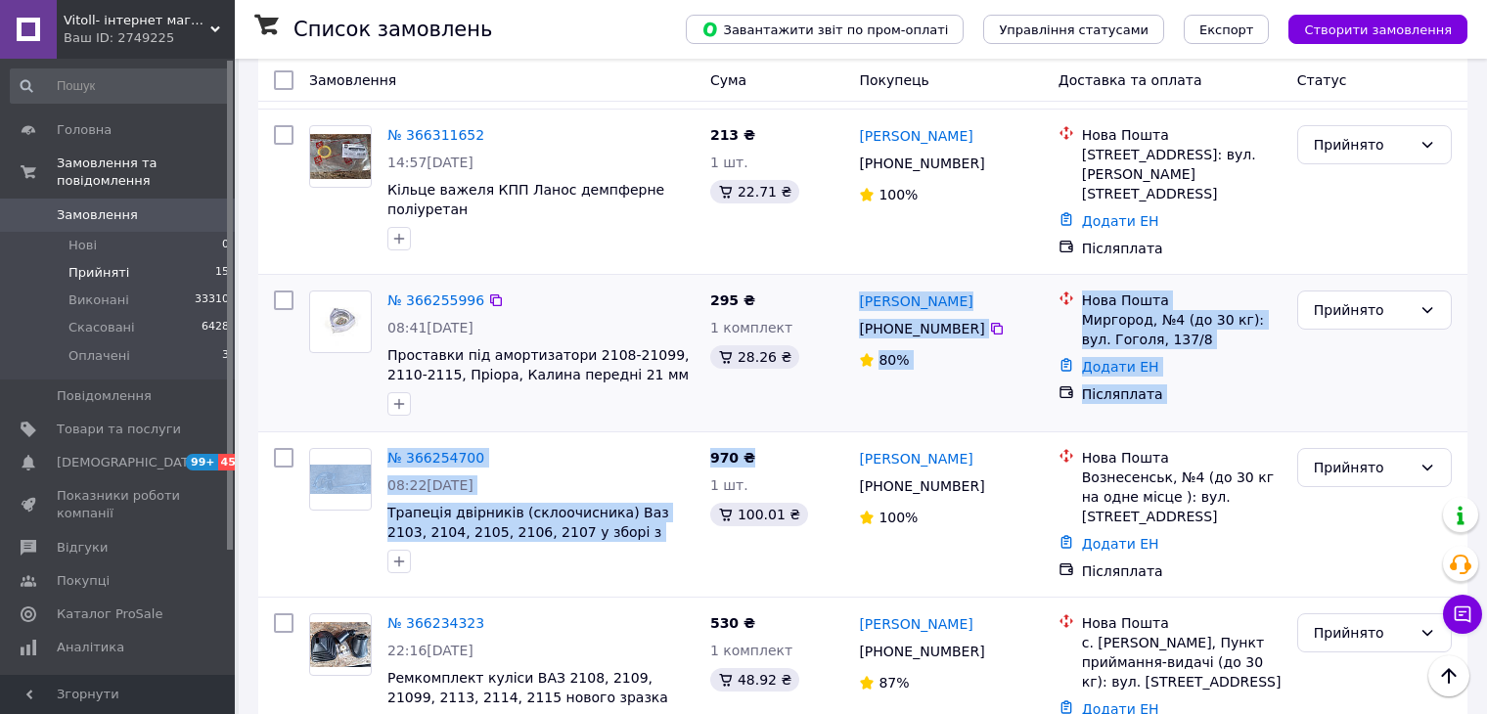
click at [757, 356] on div "295 ₴ 1 комплект 28.26 ₴" at bounding box center [777, 353] width 150 height 141
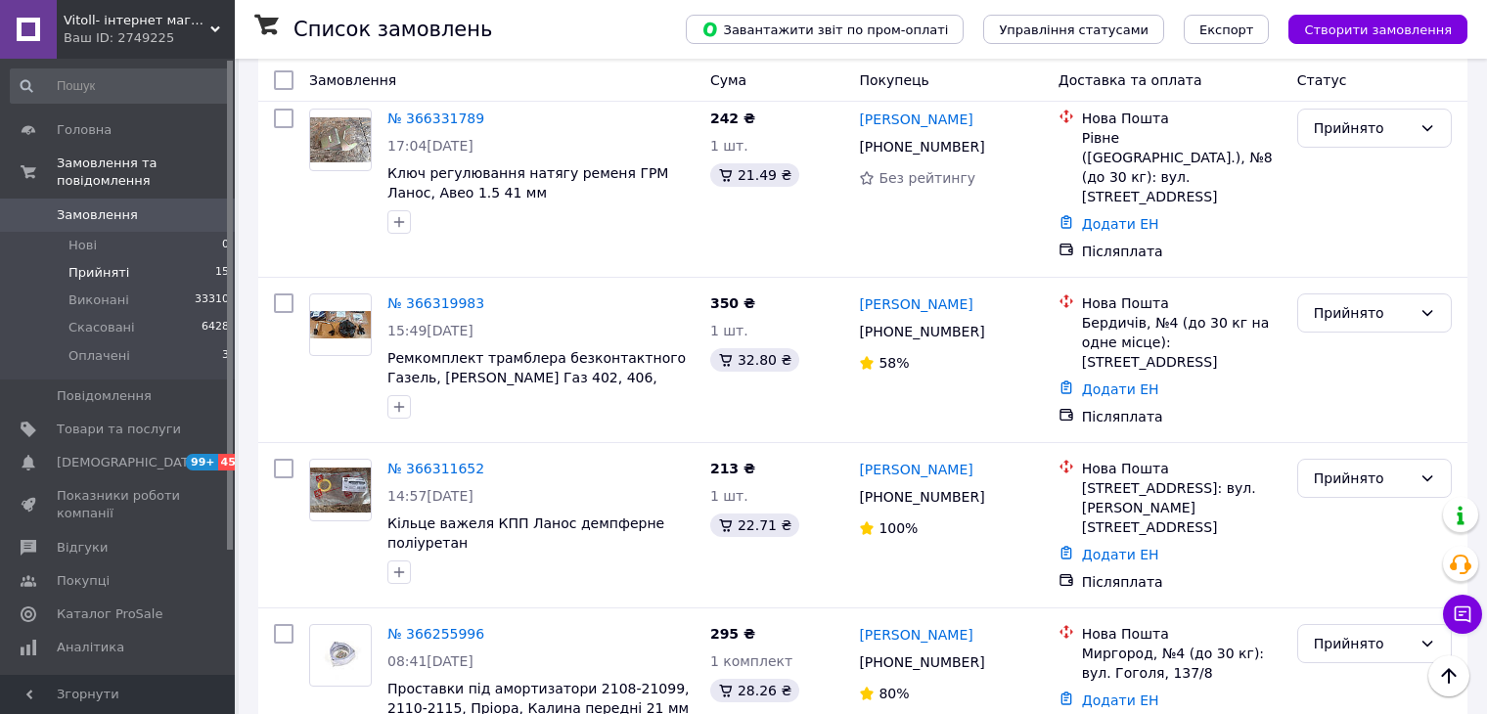
scroll to position [126, 0]
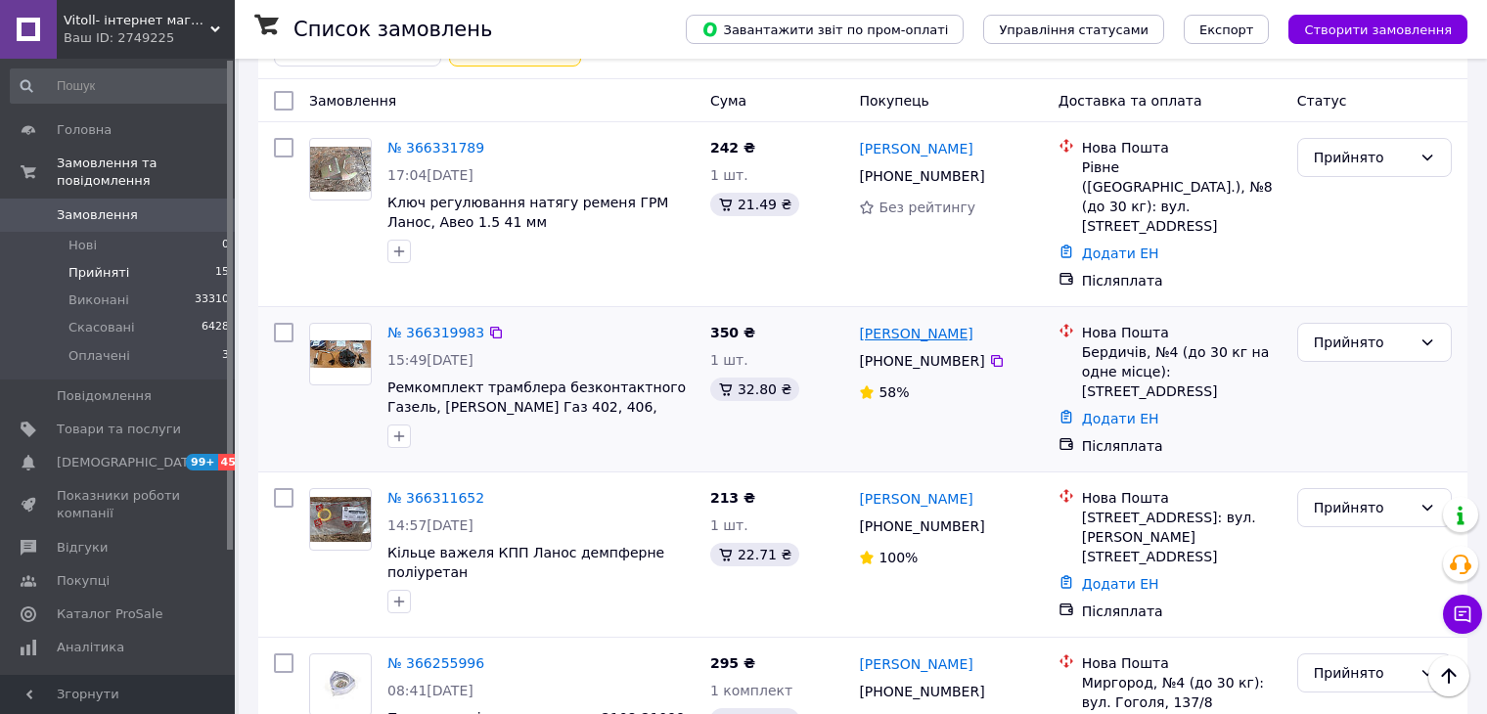
click at [924, 324] on link "[PERSON_NAME]" at bounding box center [915, 334] width 113 height 20
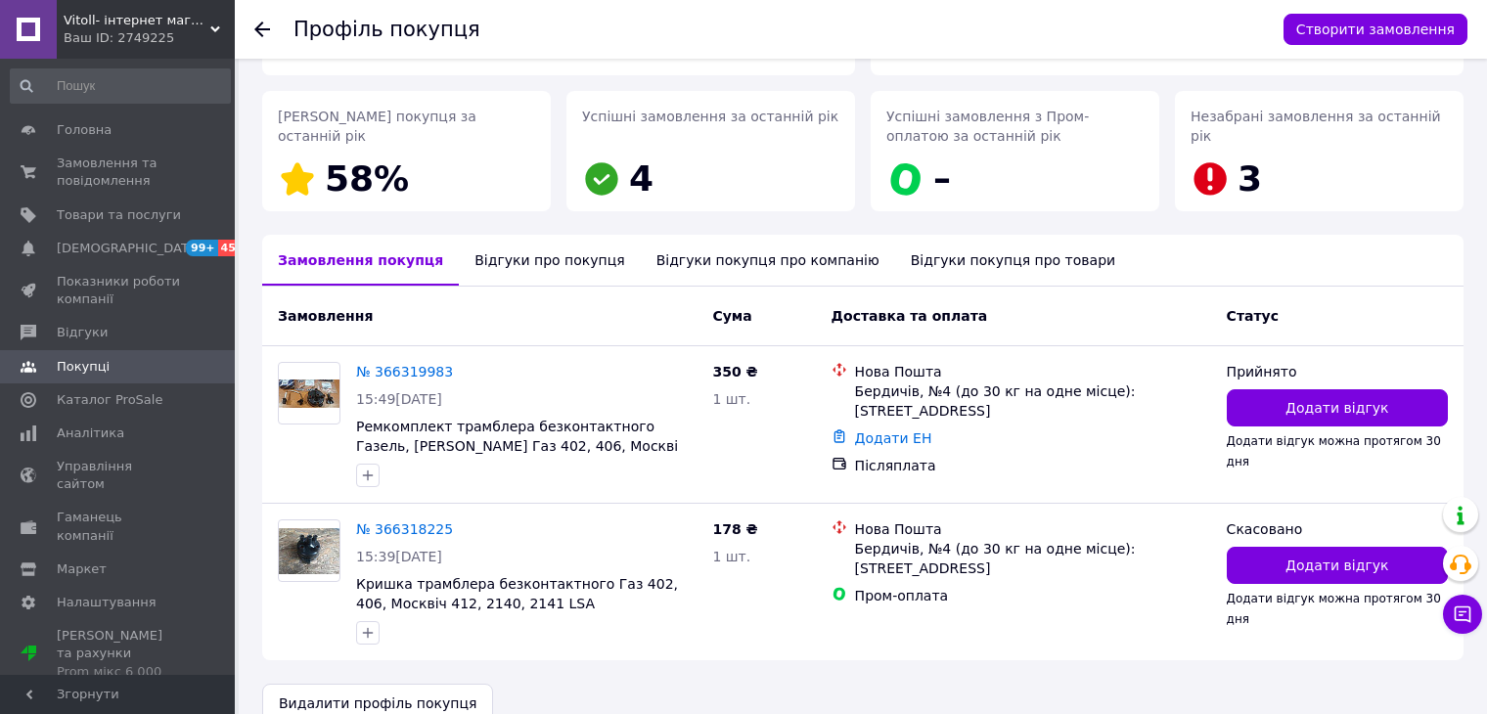
scroll to position [297, 0]
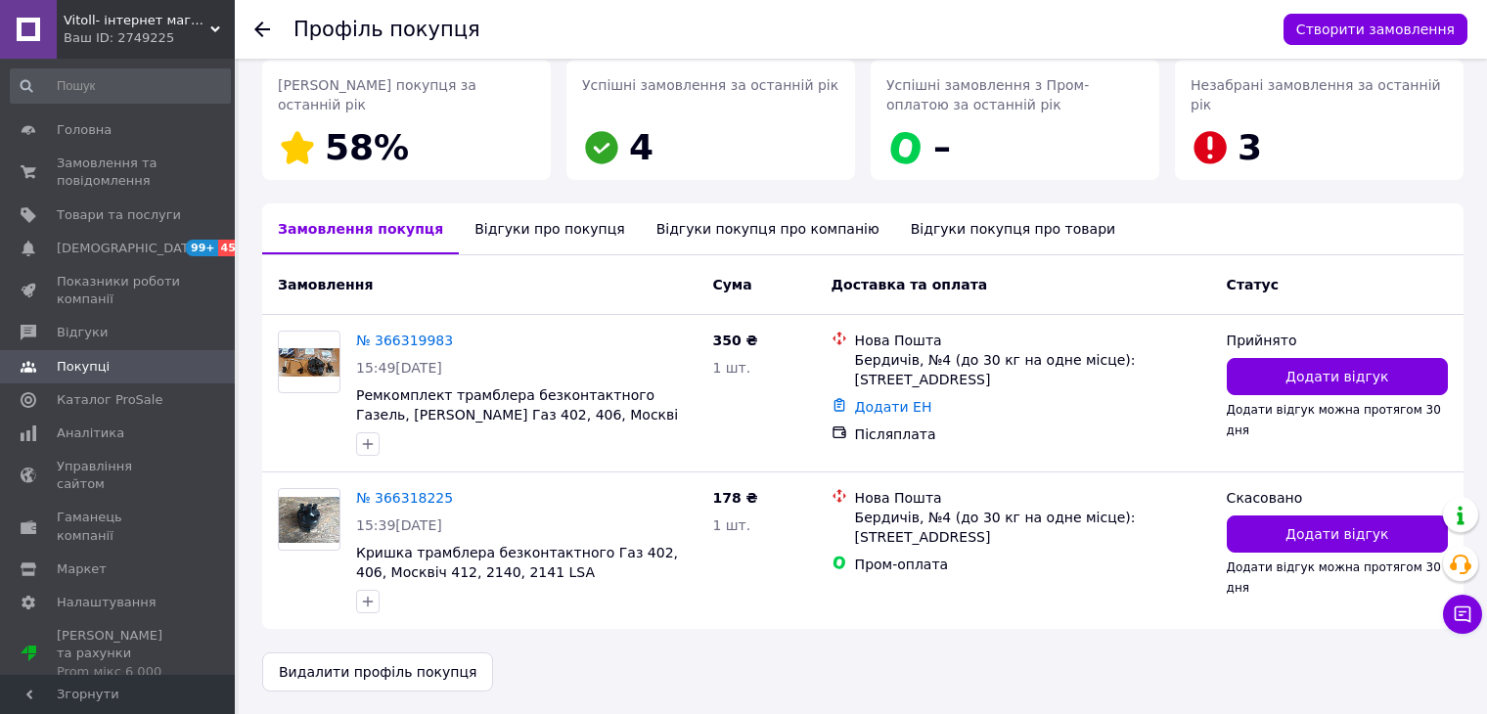
click at [680, 231] on div "Відгуки покупця про компанію" at bounding box center [768, 228] width 254 height 51
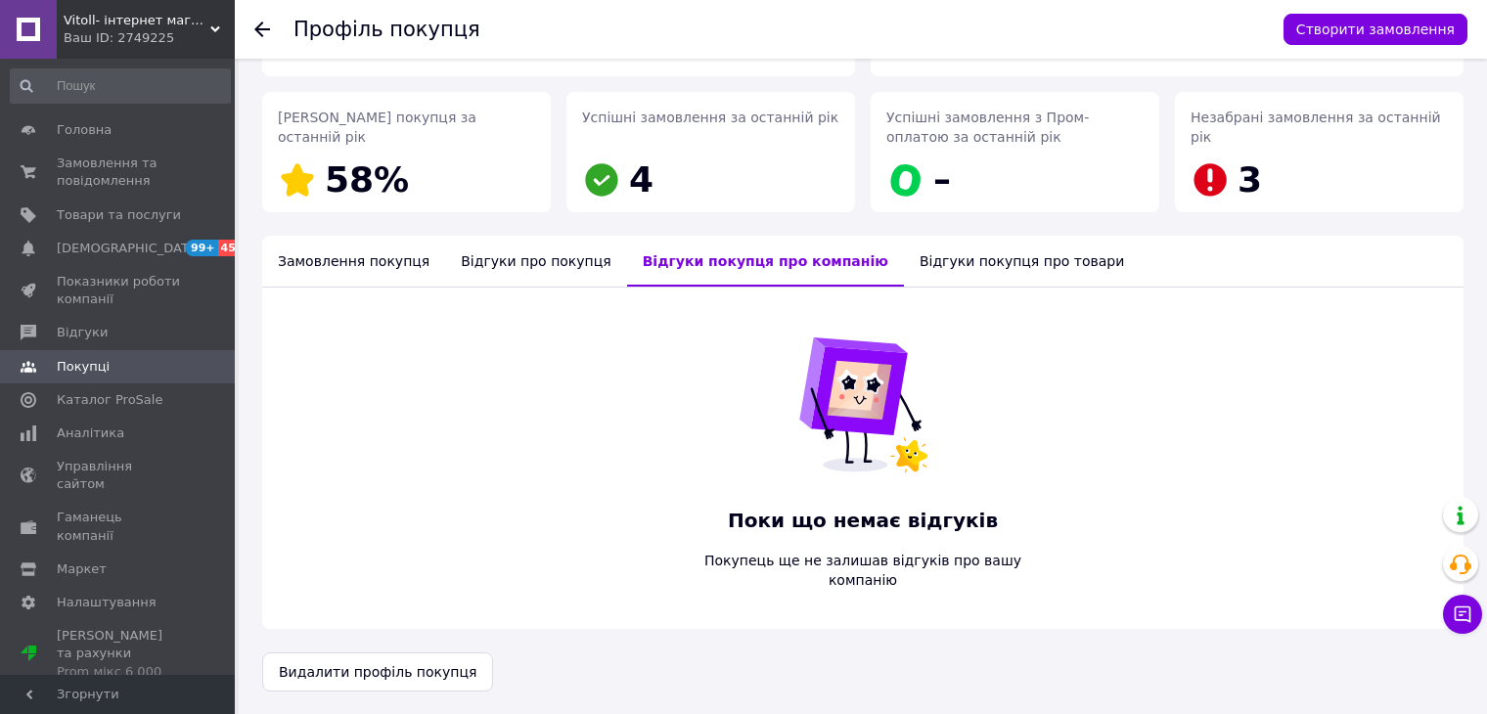
click at [519, 266] on div "Відгуки про покупця" at bounding box center [535, 261] width 181 height 51
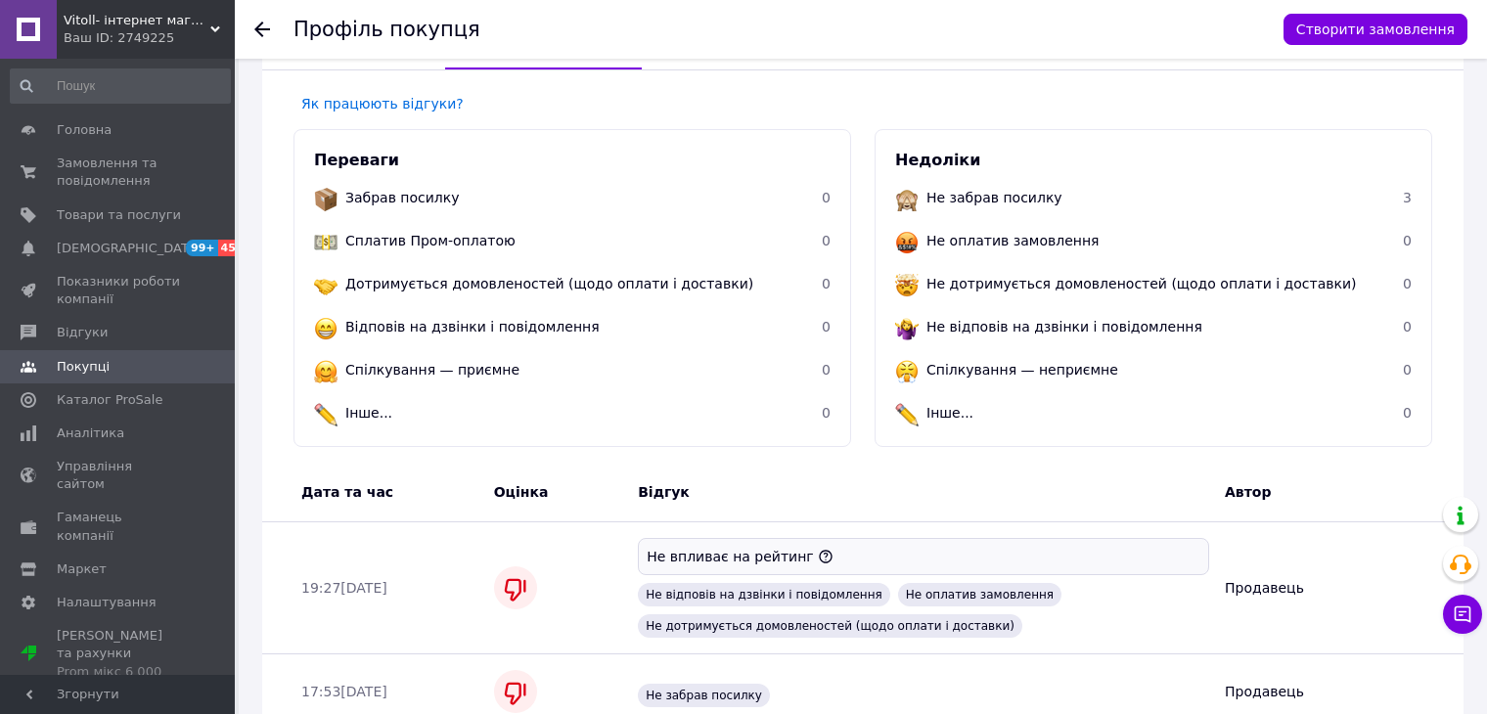
scroll to position [462, 0]
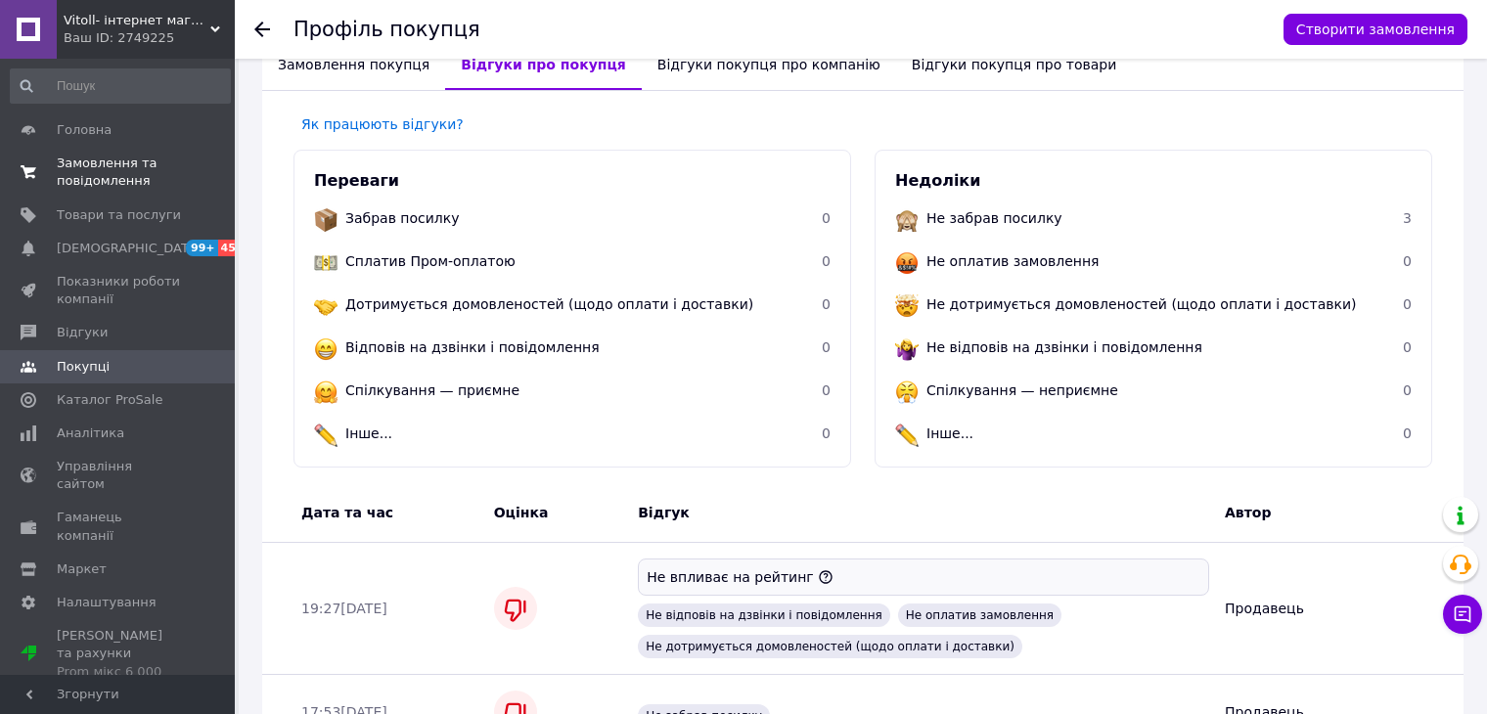
click at [96, 182] on span "Замовлення та повідомлення" at bounding box center [119, 172] width 124 height 35
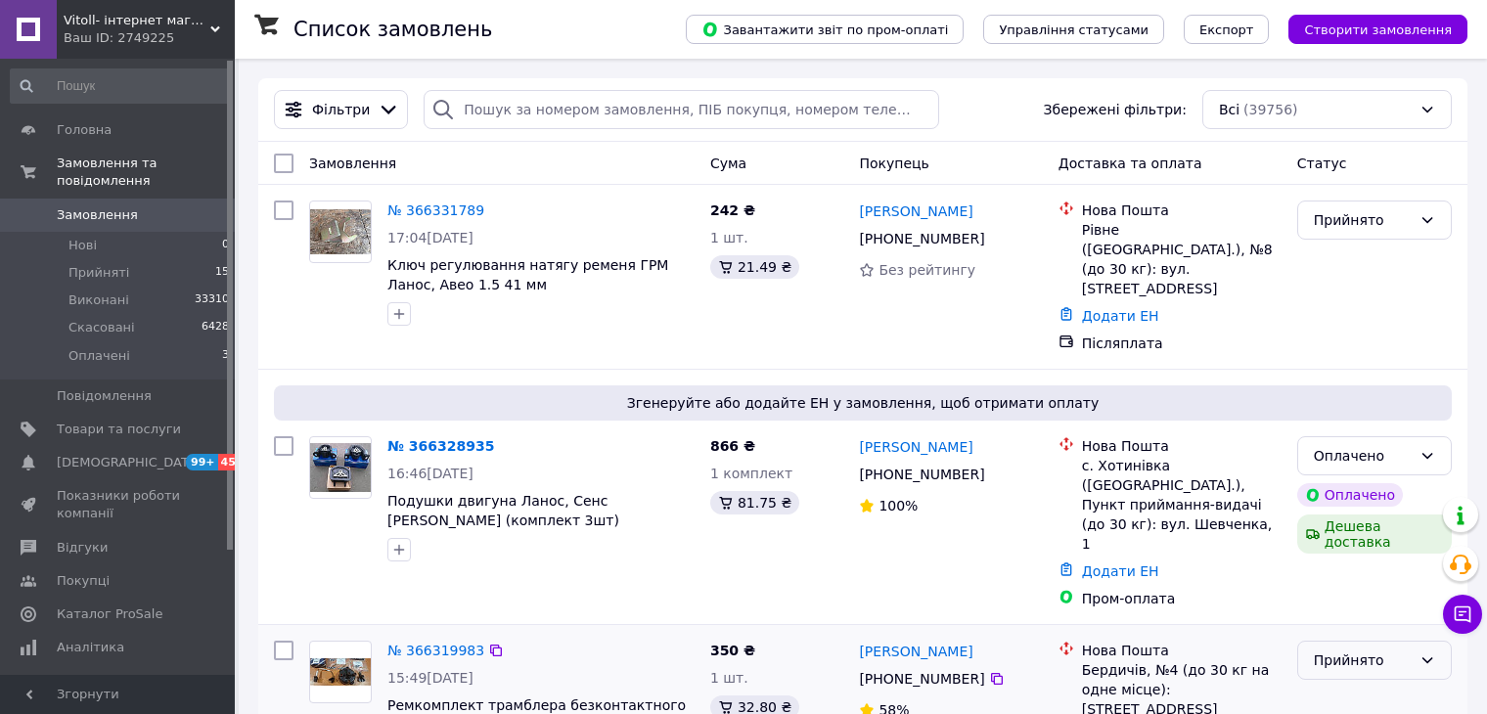
click at [1357, 649] on div "Прийнято" at bounding box center [1362, 660] width 98 height 22
click at [1329, 526] on li "Скасовано" at bounding box center [1374, 517] width 153 height 35
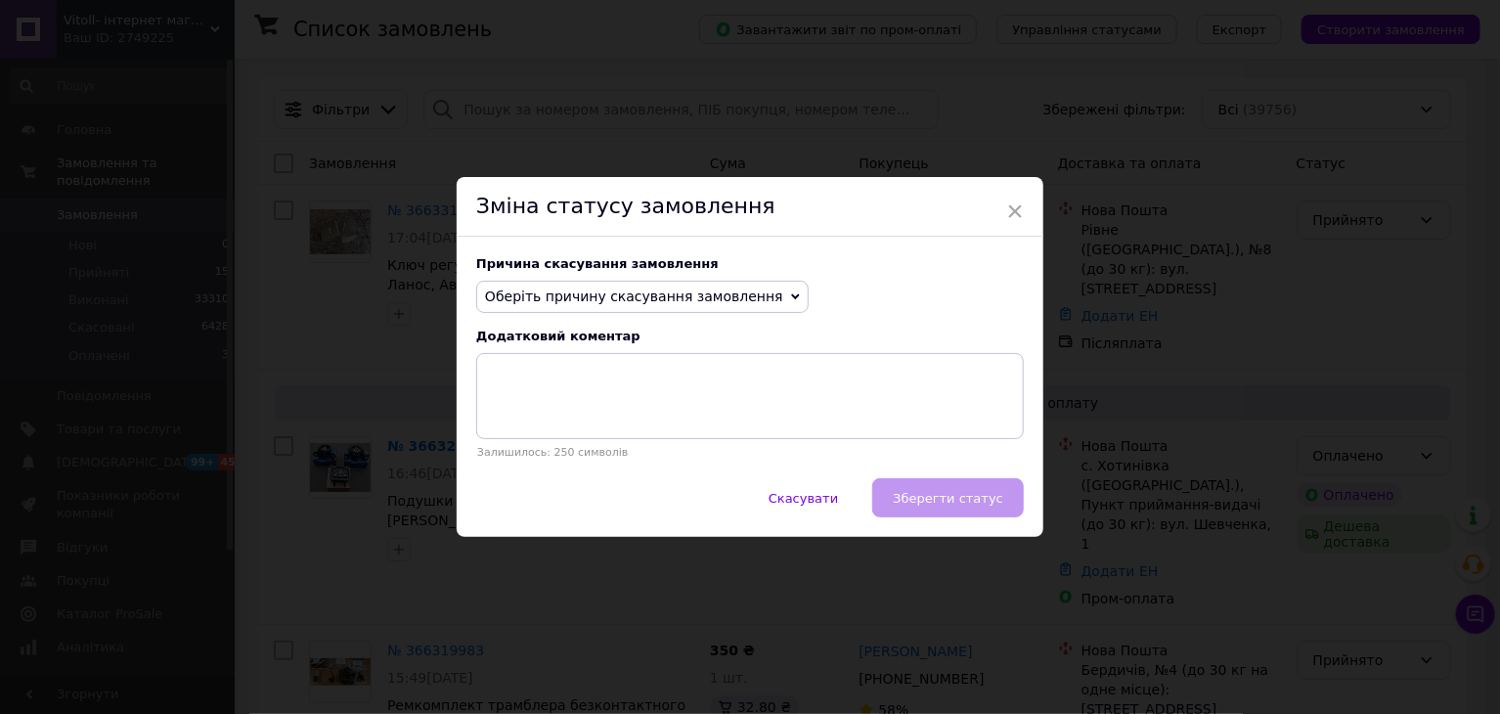
drag, startPoint x: 606, startPoint y: 294, endPoint x: 609, endPoint y: 309, distance: 15.0
click at [609, 309] on span "Оберіть причину скасування замовлення" at bounding box center [642, 297] width 333 height 33
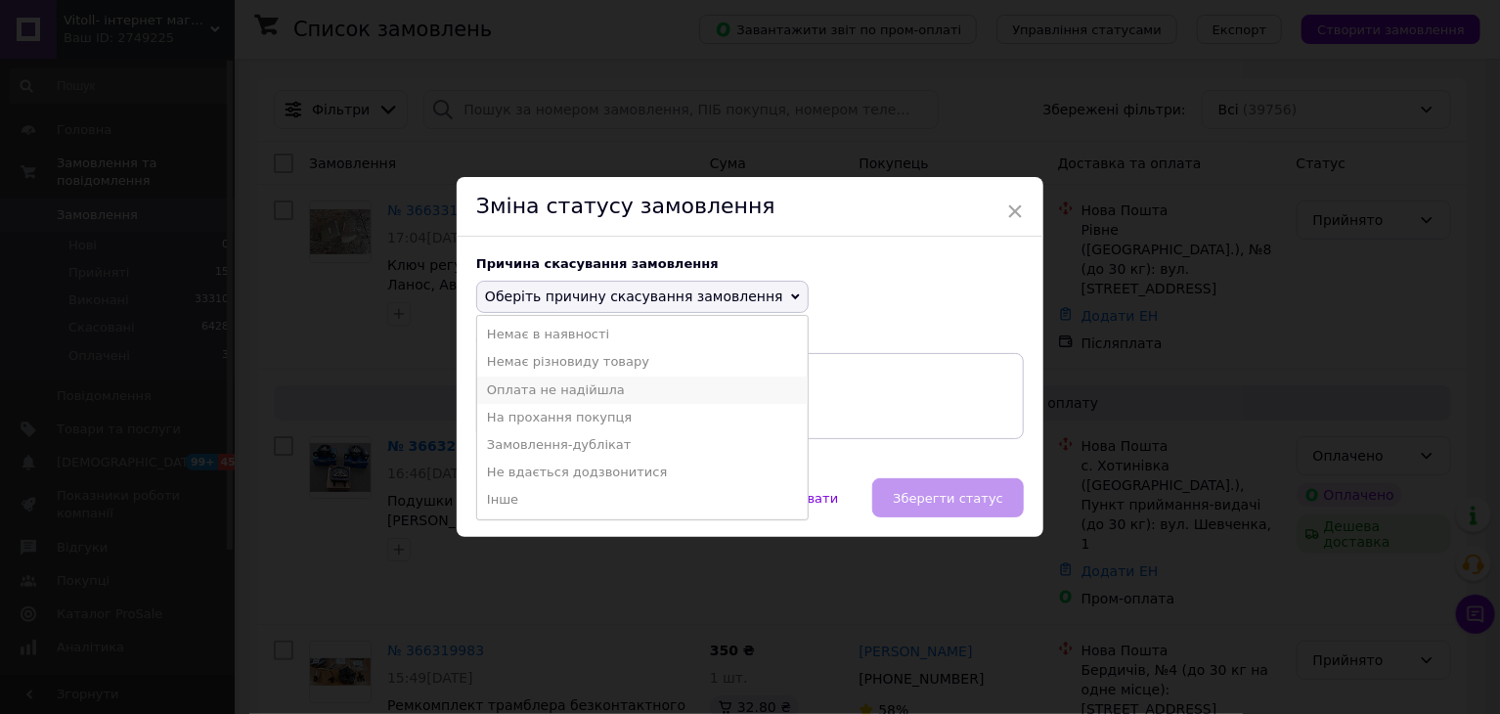
click at [586, 401] on li "Оплата не надійшла" at bounding box center [642, 390] width 331 height 27
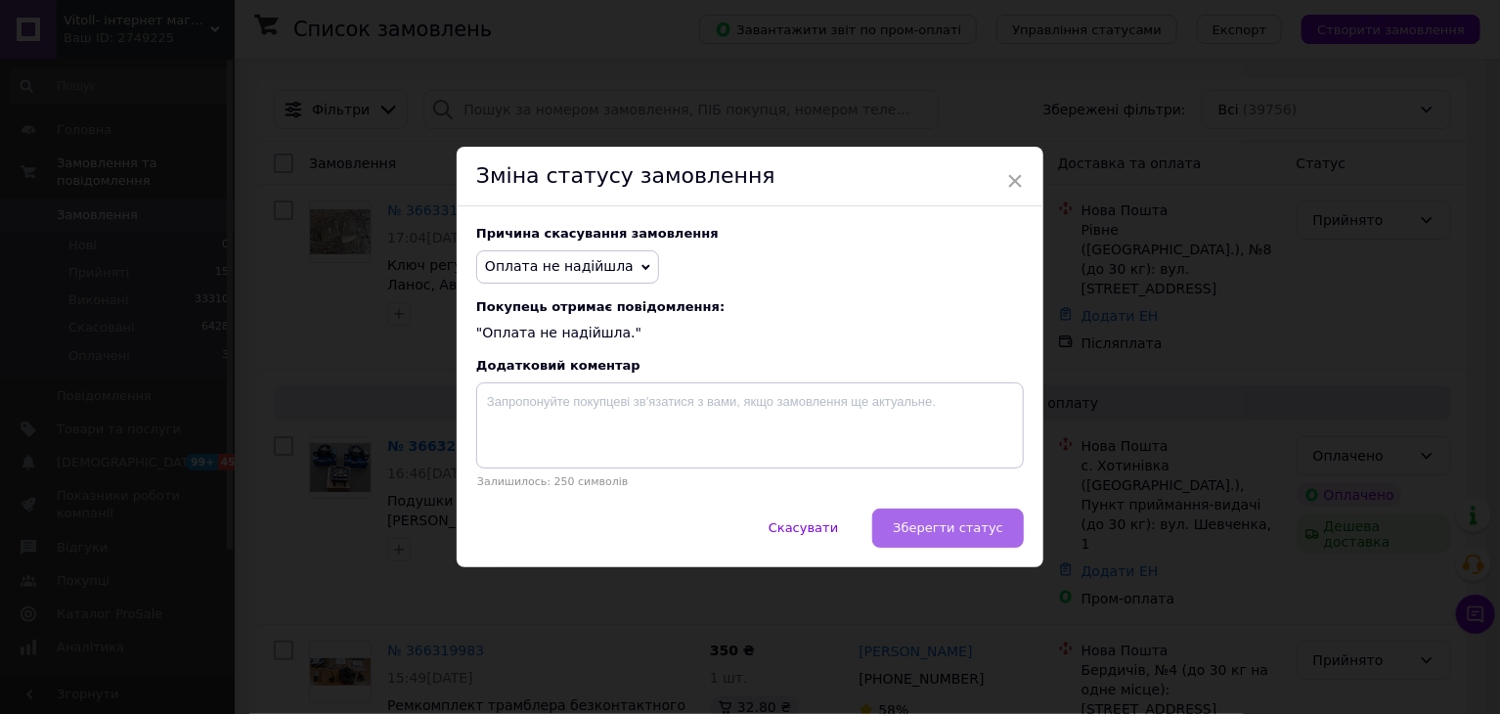
click at [951, 526] on span "Зберегти статус" at bounding box center [948, 527] width 111 height 15
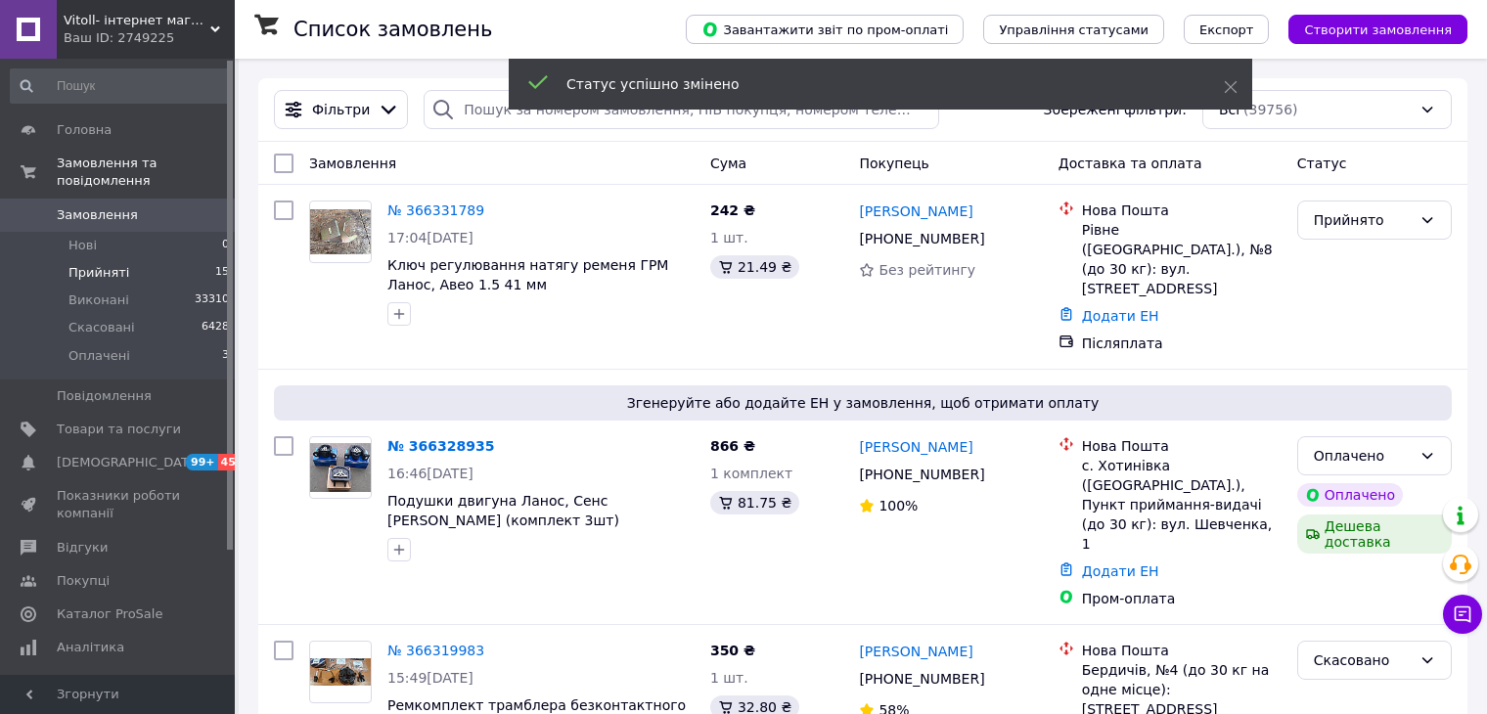
click at [102, 264] on span "Прийняті" at bounding box center [98, 273] width 61 height 18
